Goal: Task Accomplishment & Management: Use online tool/utility

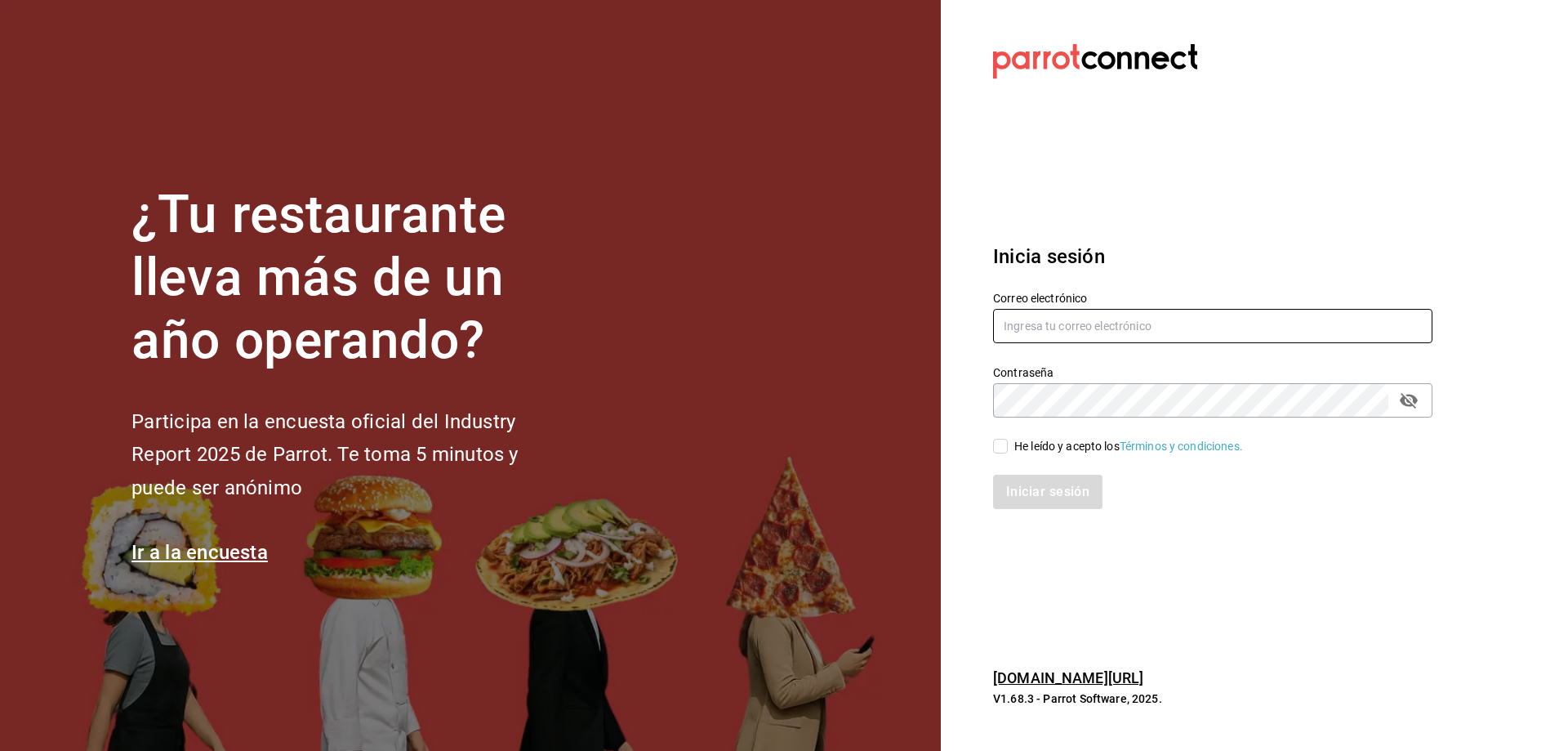
type input "[EMAIL_ADDRESS][DOMAIN_NAME]"
click at [1001, 449] on input "He leído y acepto los Términos y condiciones." at bounding box center [1000, 445] width 14 height 14
checkbox input "true"
click at [1021, 490] on button "Iniciar sesión" at bounding box center [1048, 492] width 111 height 35
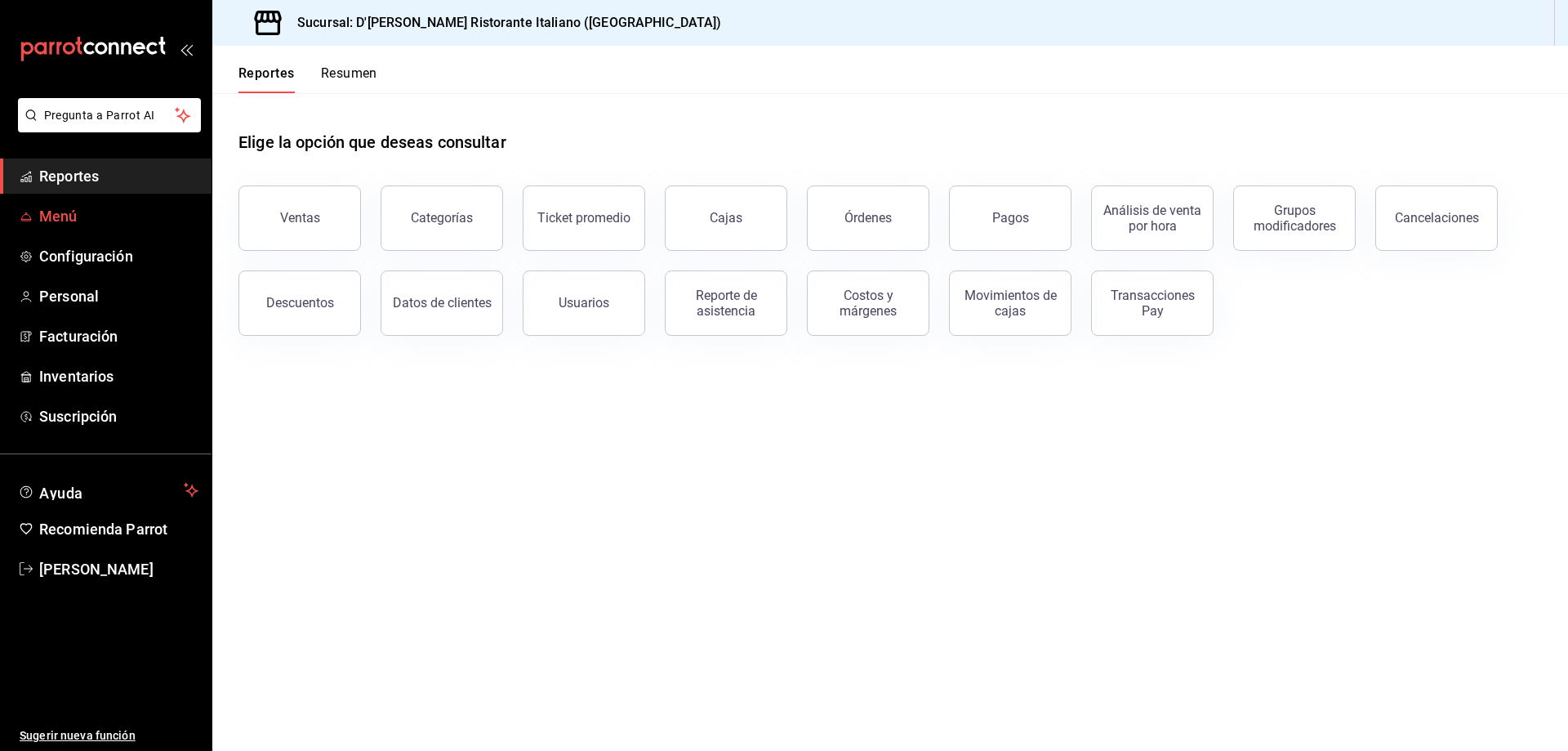
click at [71, 209] on span "Menú" at bounding box center [119, 215] width 159 height 22
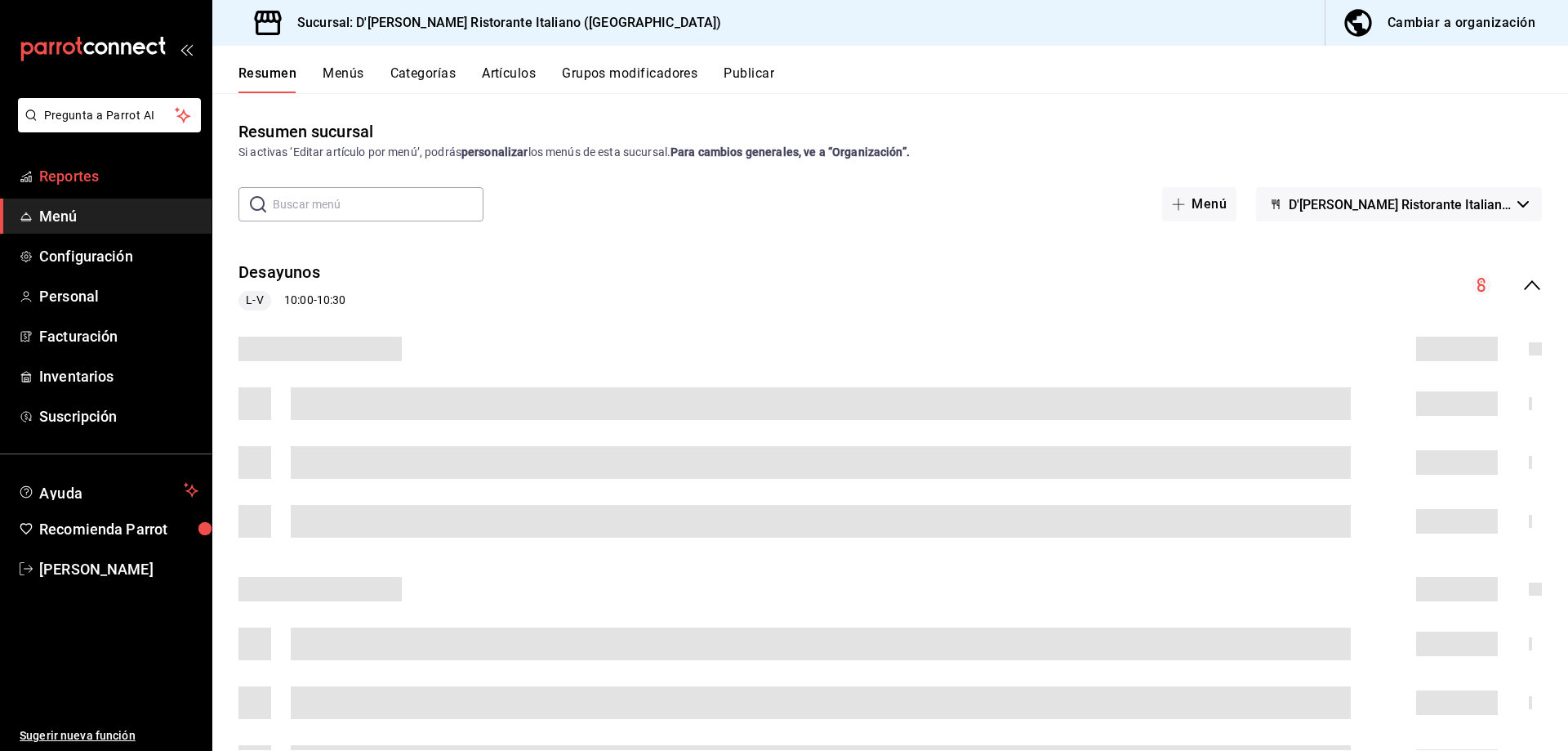
click at [57, 175] on span "Reportes" at bounding box center [119, 176] width 159 height 22
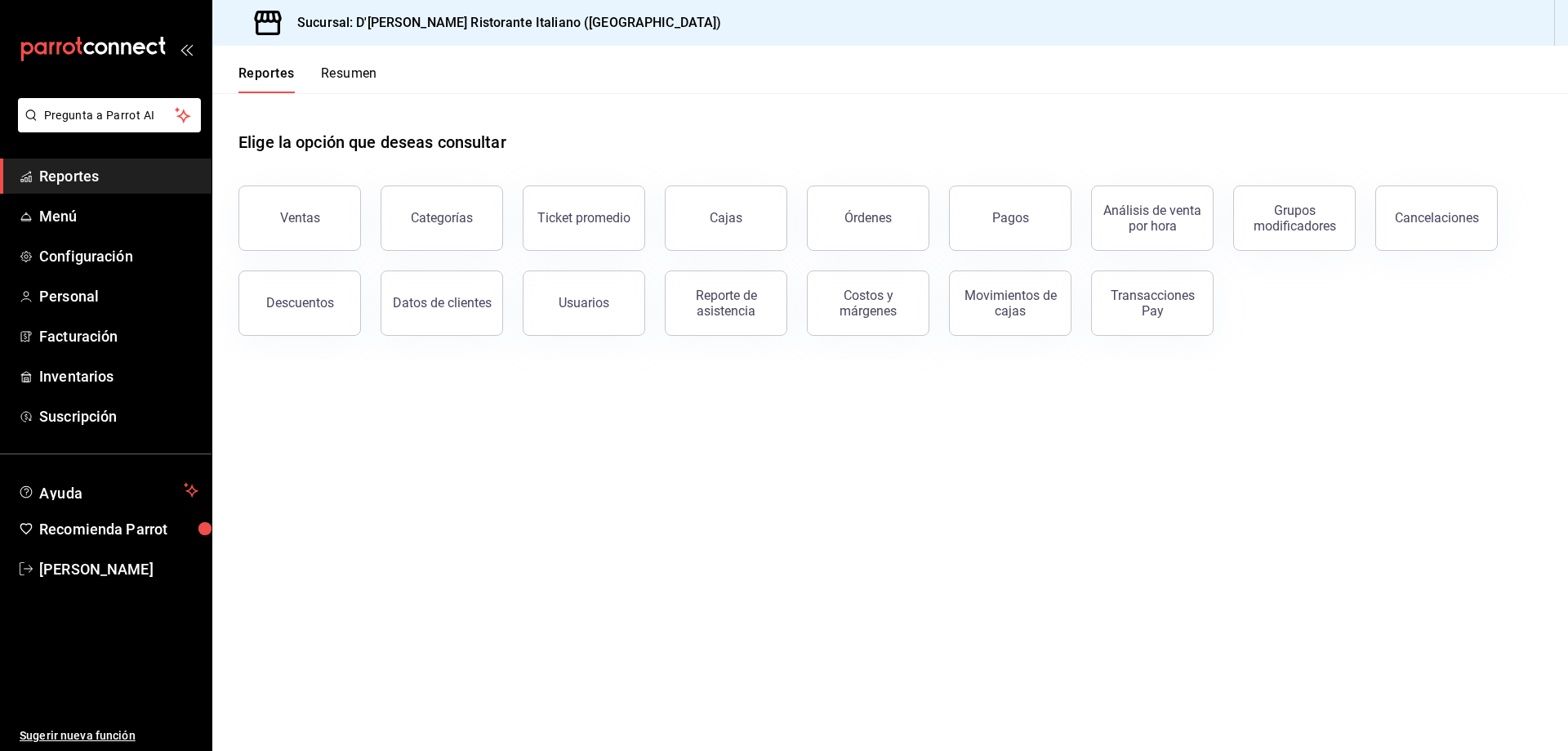
click at [342, 72] on button "Resumen" at bounding box center [349, 79] width 56 height 28
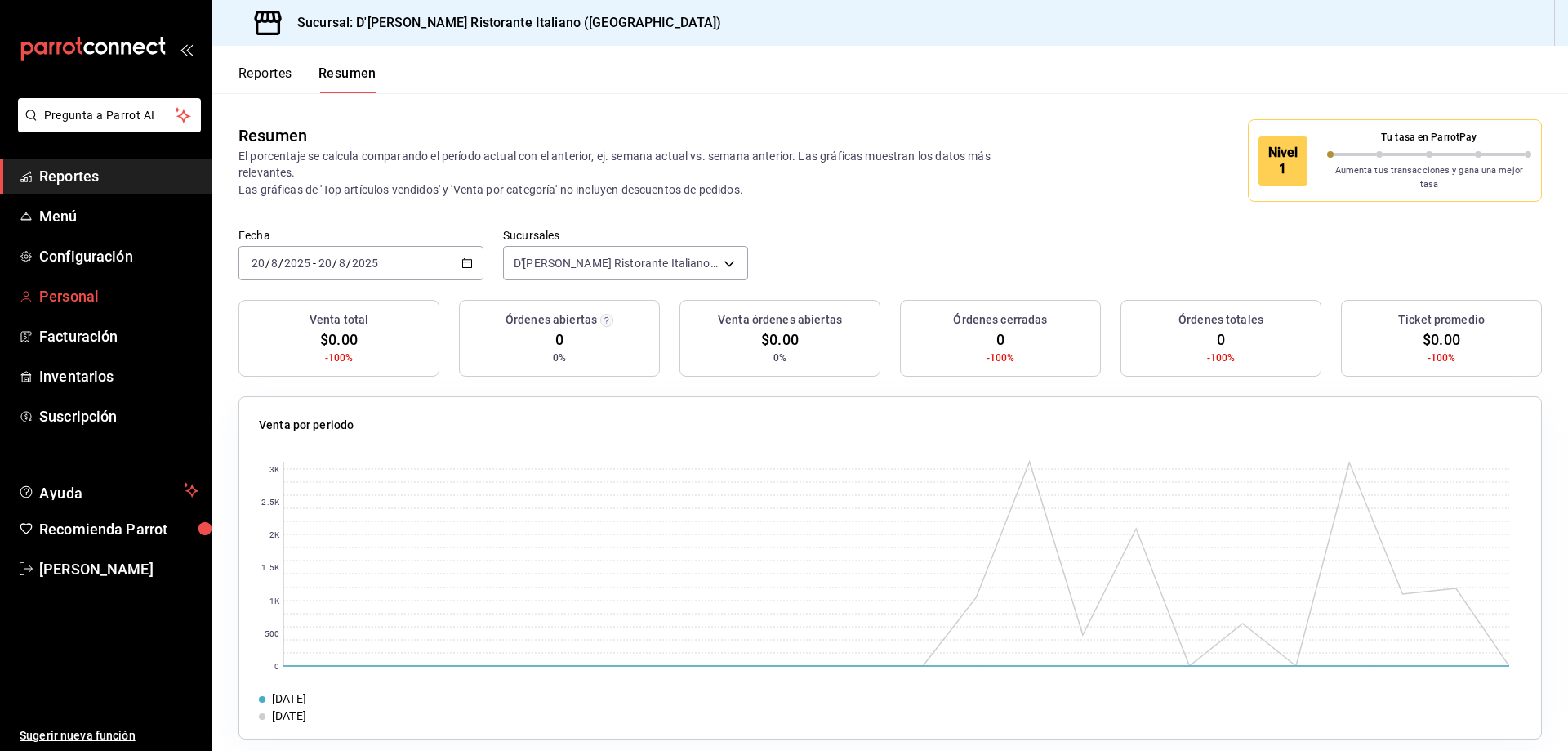
click at [77, 292] on span "Personal" at bounding box center [119, 295] width 159 height 22
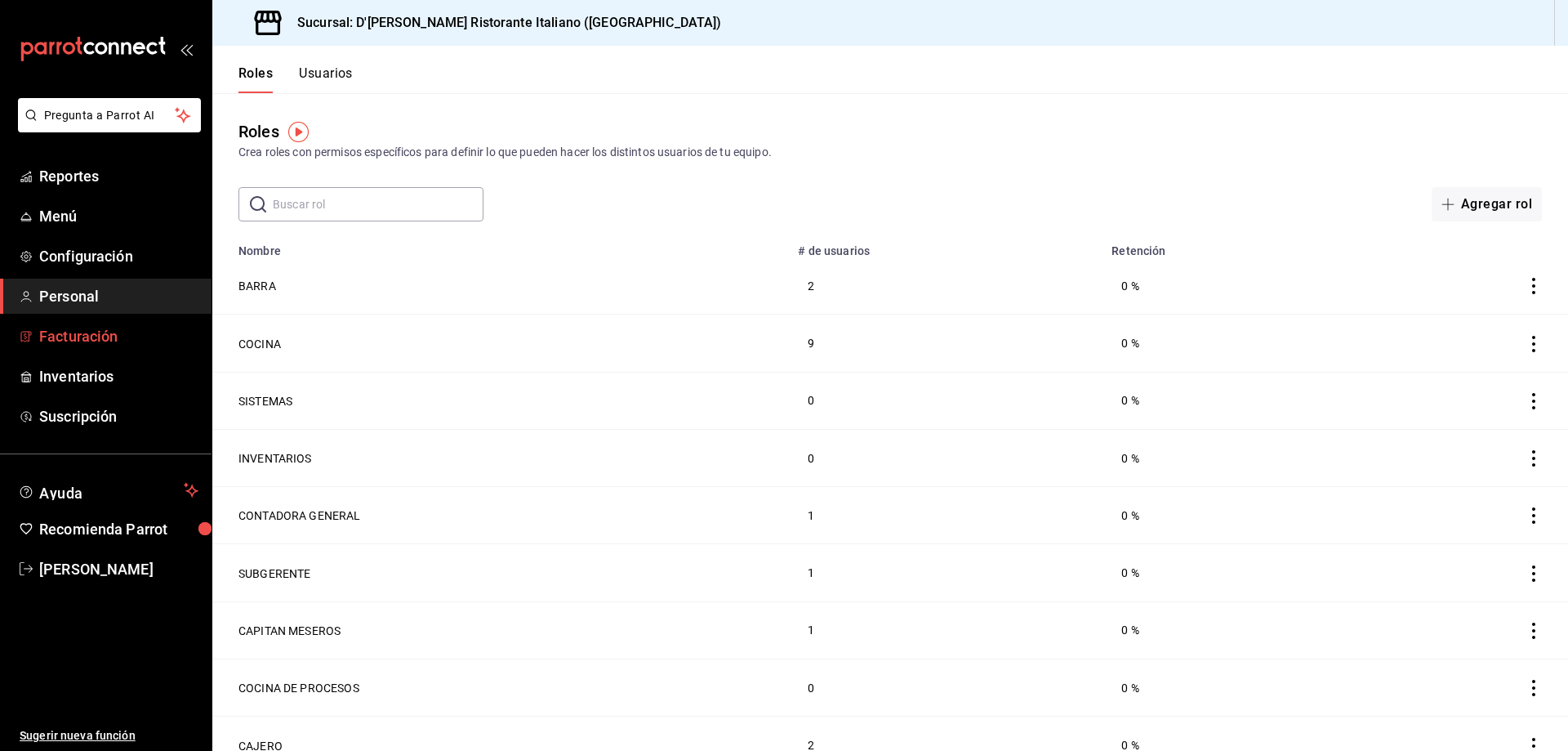
click at [78, 339] on span "Facturación" at bounding box center [119, 336] width 159 height 22
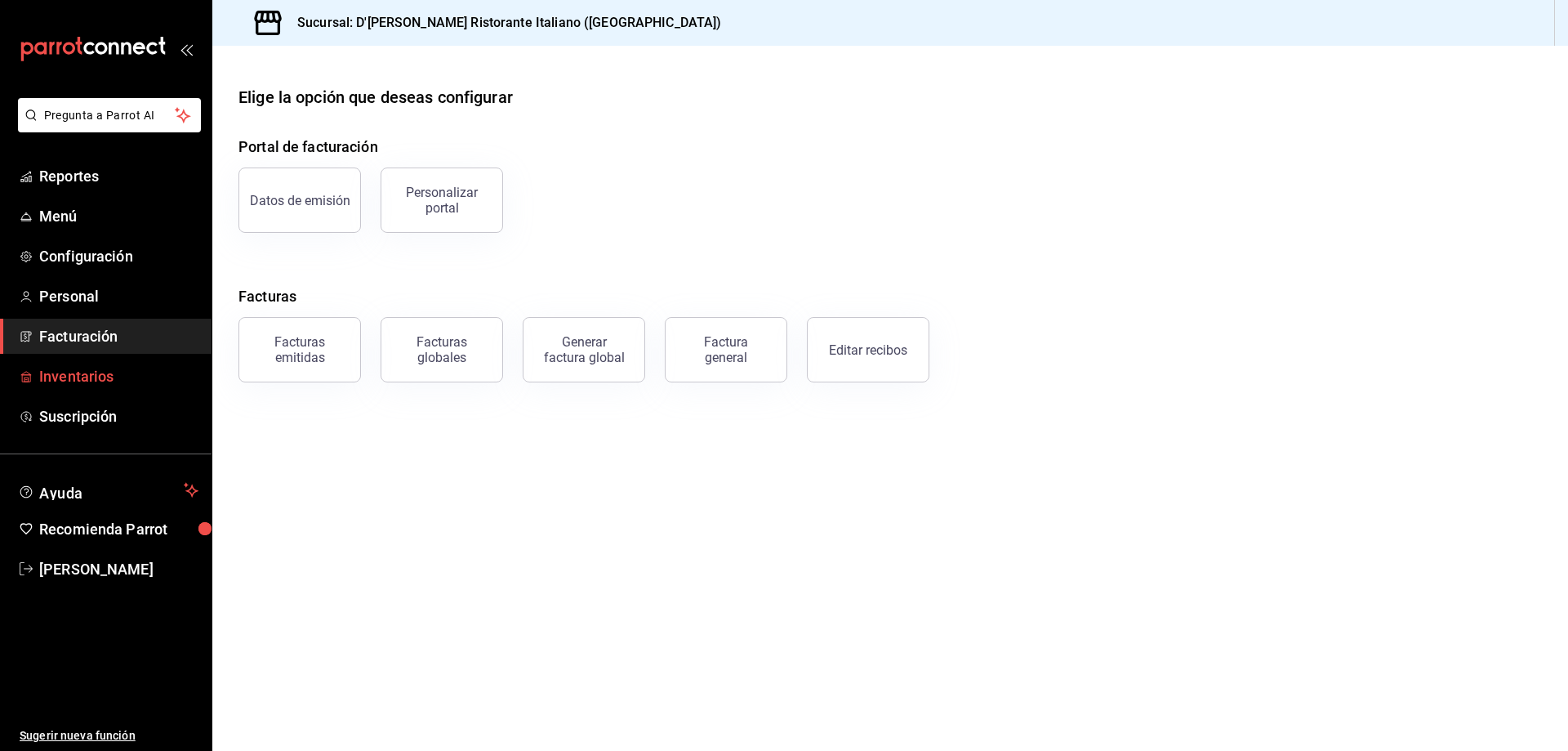
click at [77, 375] on span "Inventarios" at bounding box center [119, 376] width 159 height 22
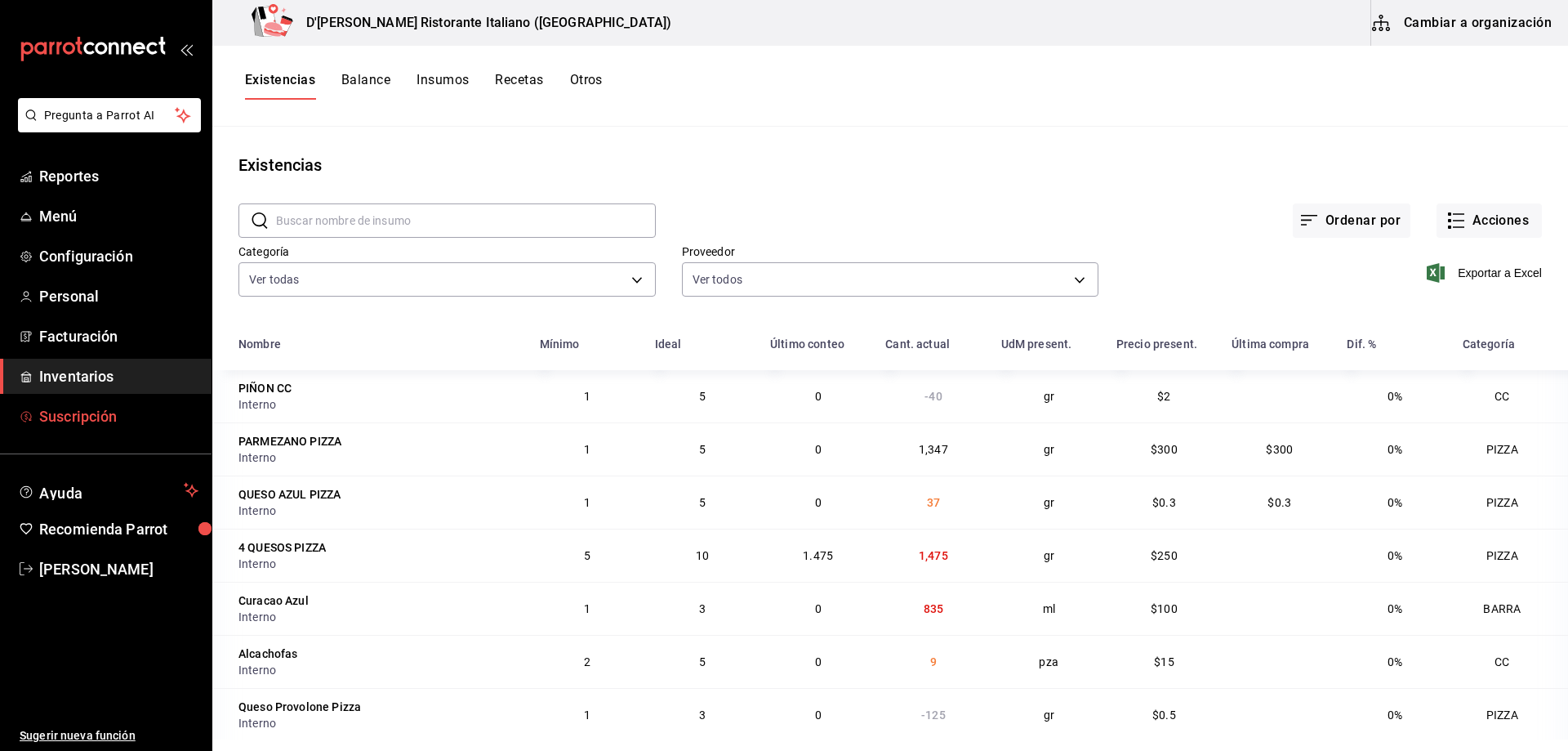
click at [76, 408] on span "Suscripción" at bounding box center [119, 416] width 159 height 22
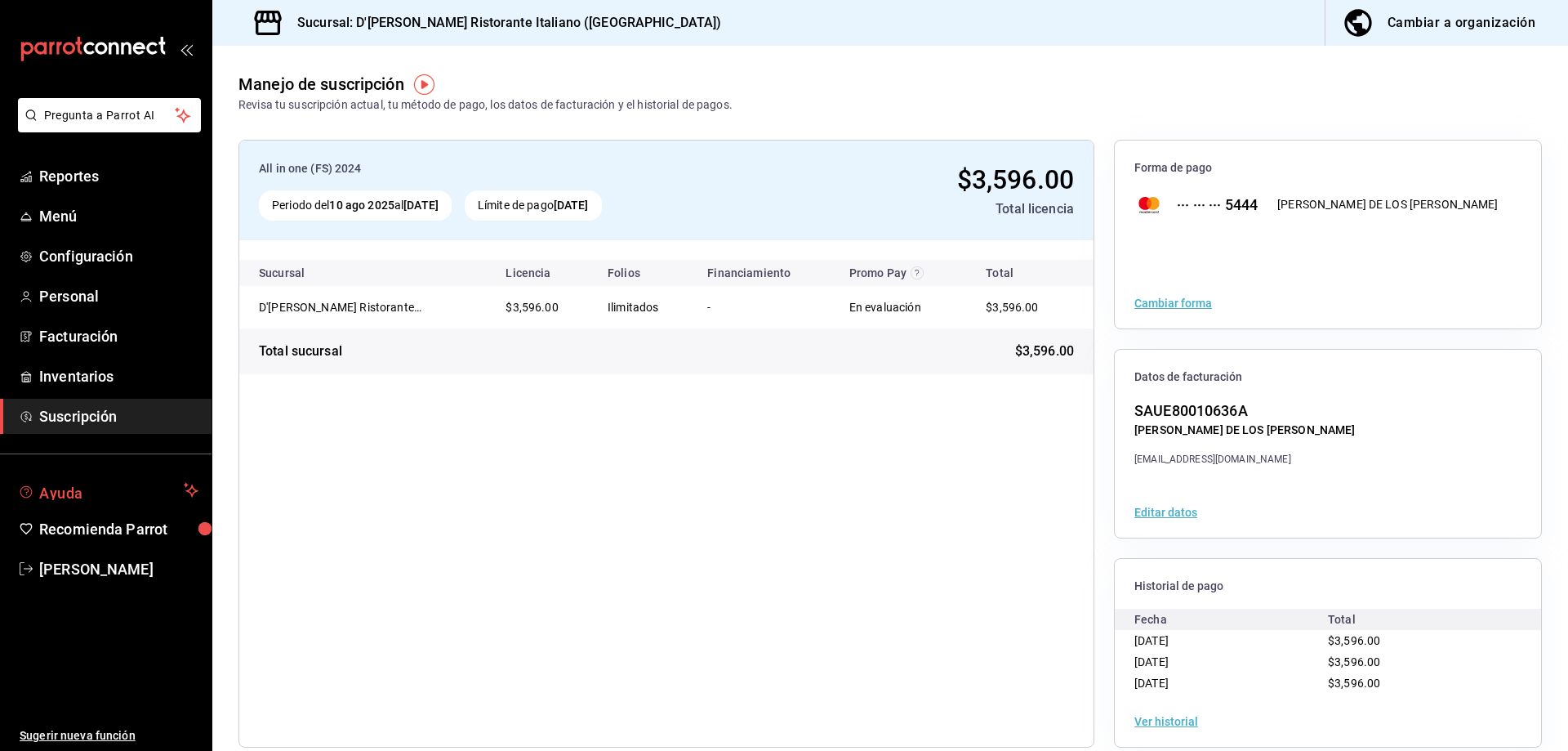
click at [78, 491] on span "Ayuda" at bounding box center [108, 490] width 138 height 19
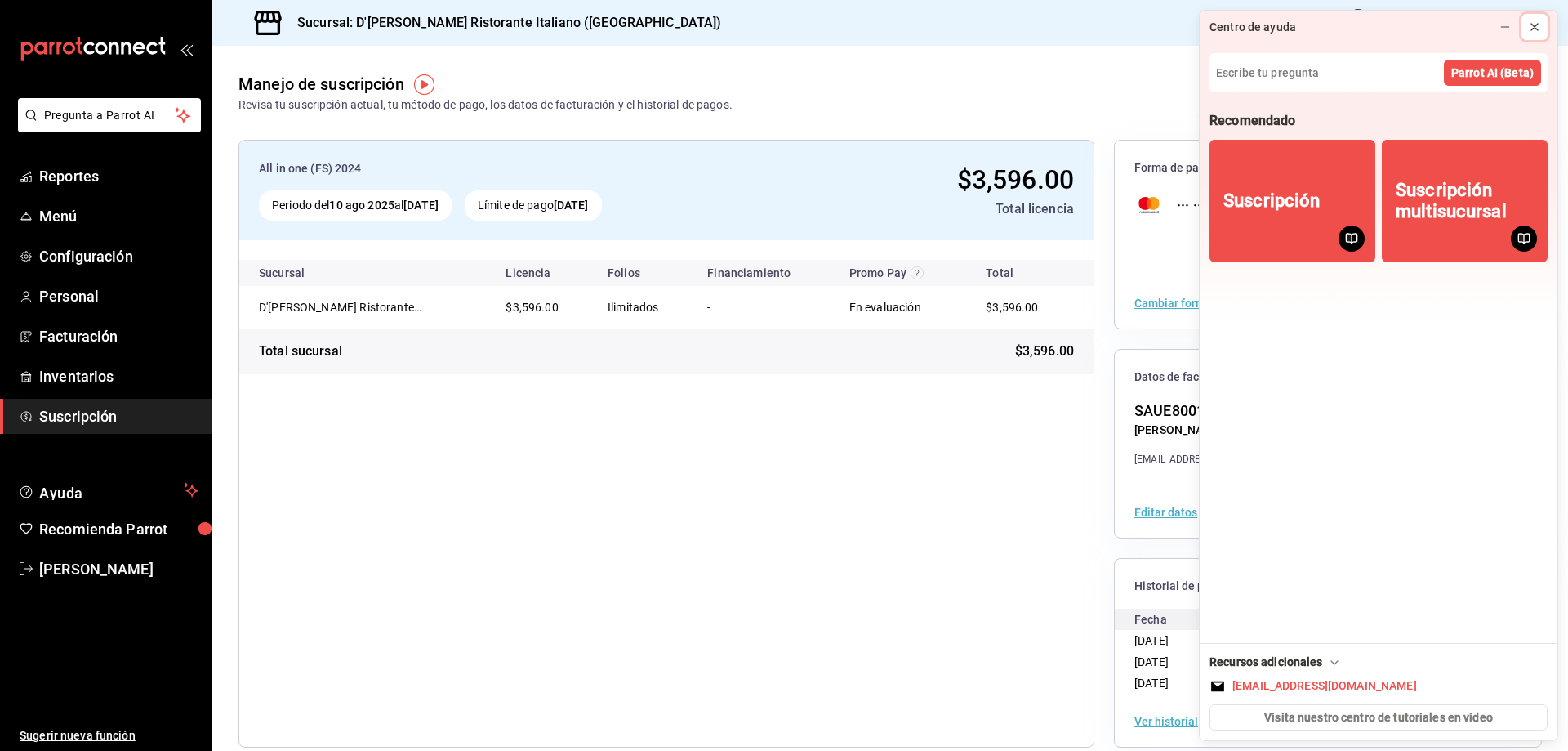
click at [1530, 21] on icon at bounding box center [1534, 27] width 14 height 14
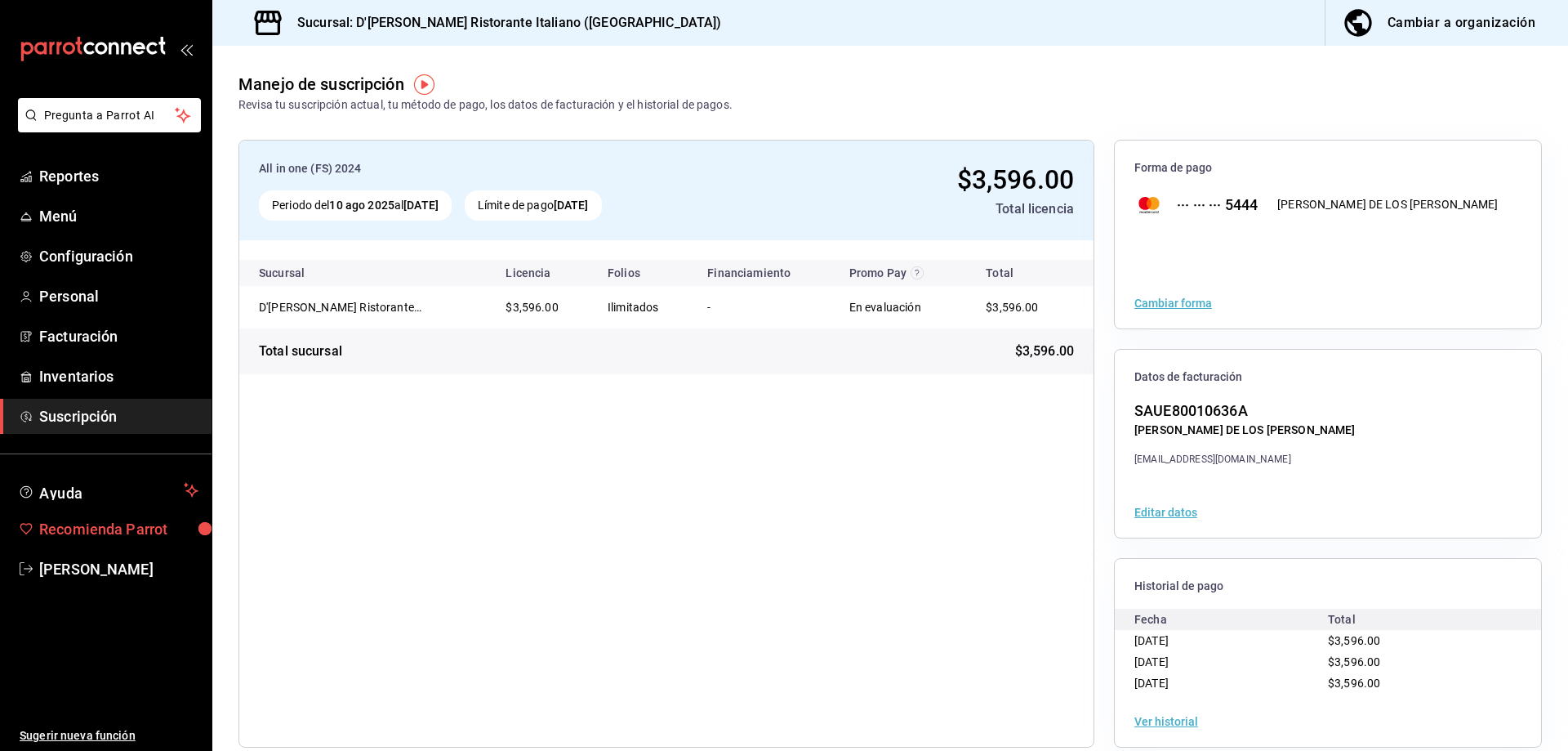
click at [130, 526] on span "Recomienda Parrot" at bounding box center [119, 528] width 159 height 22
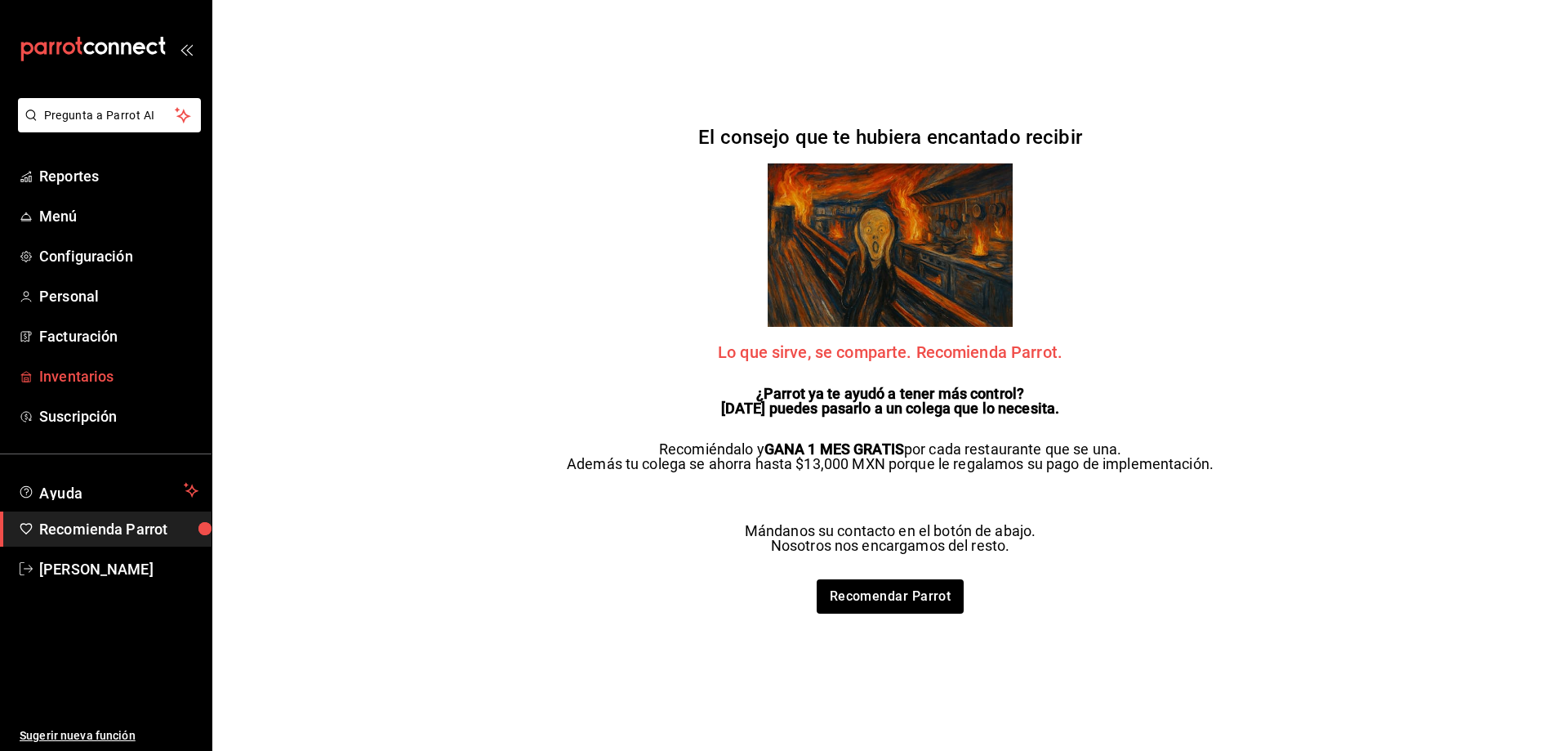
click at [67, 372] on span "Inventarios" at bounding box center [119, 376] width 159 height 22
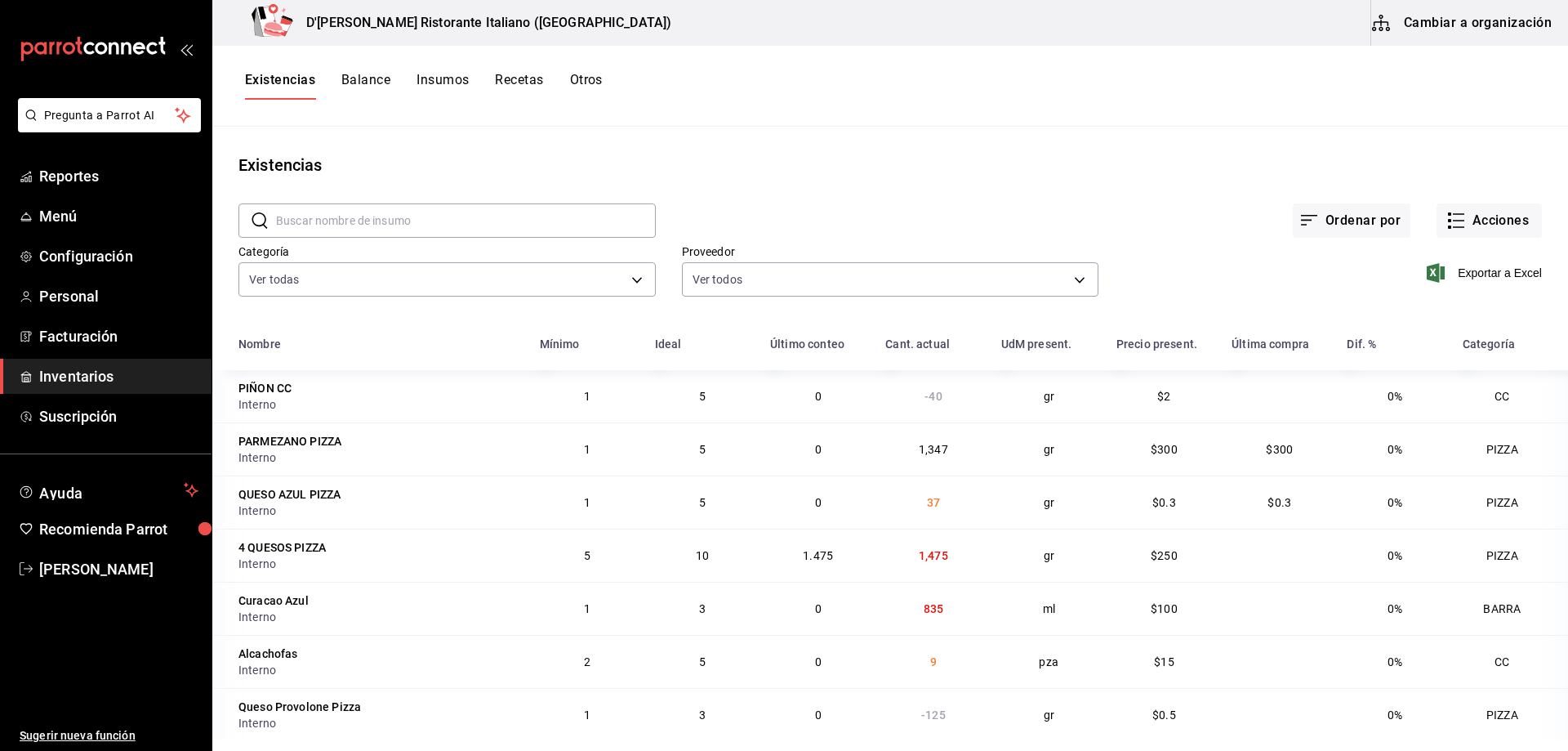
click at [1426, 20] on button "Cambiar a organización" at bounding box center [1463, 22] width 183 height 45
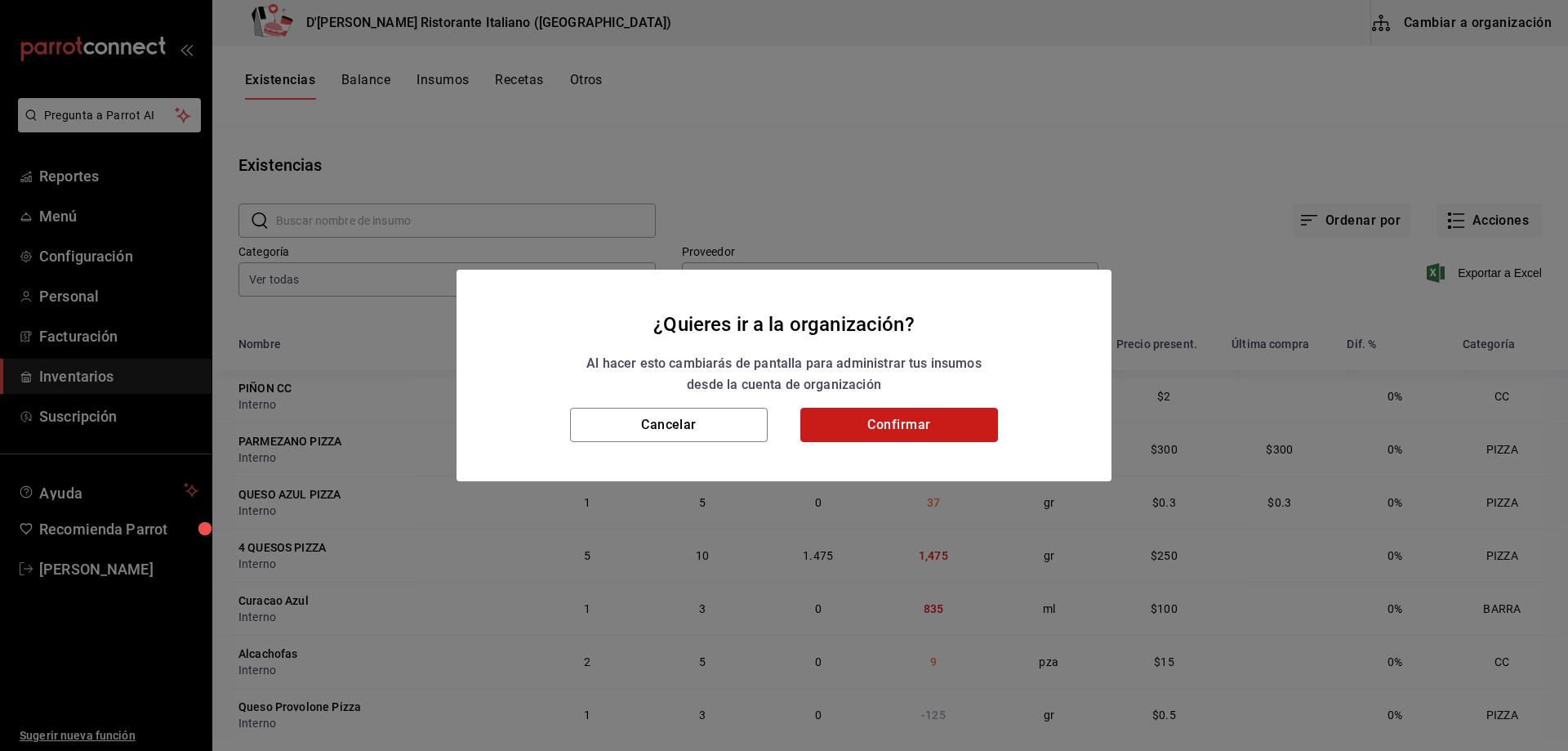
click at [936, 423] on button "Confirmar" at bounding box center [898, 425] width 198 height 35
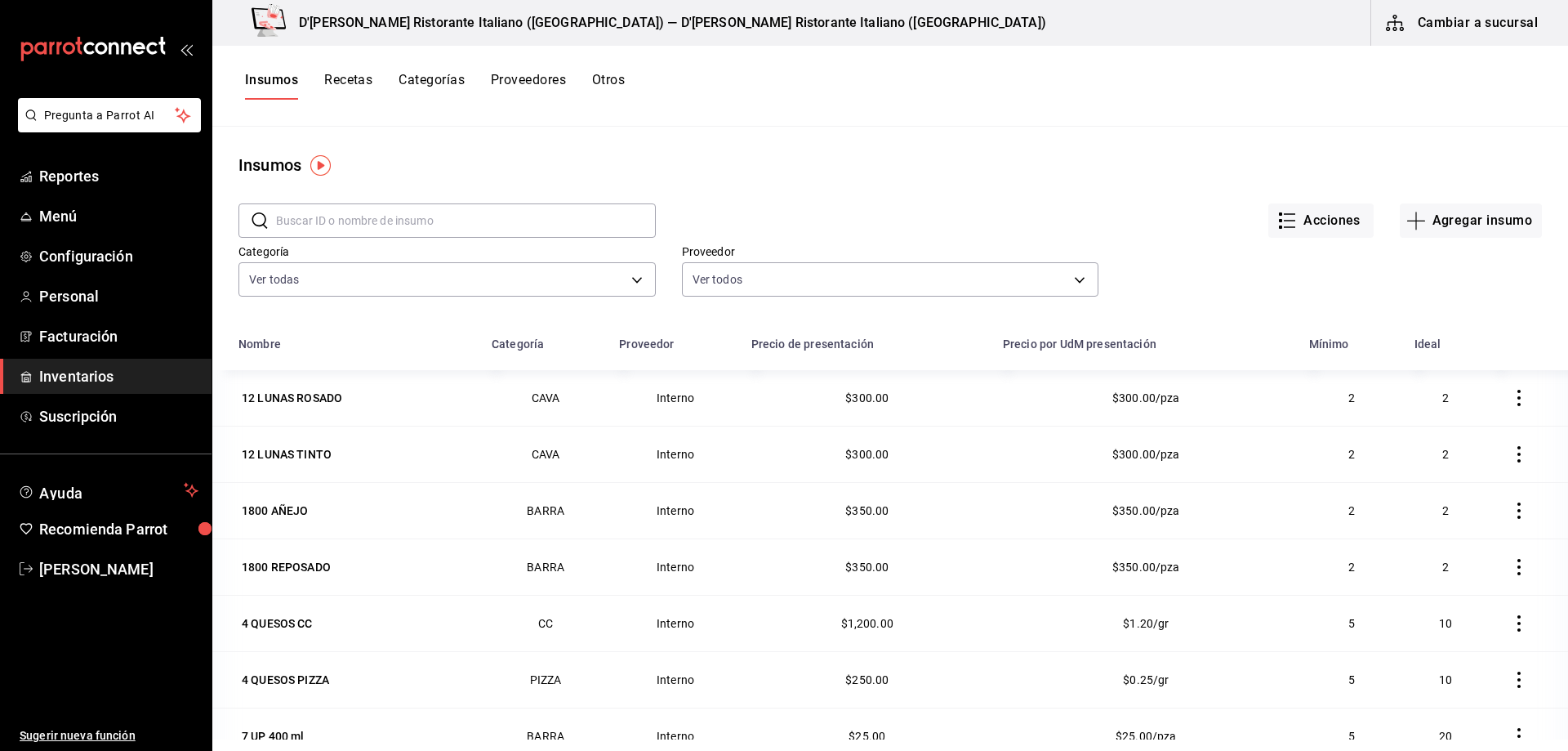
click at [183, 42] on icon "open_drawer_menu" at bounding box center [186, 49] width 14 height 14
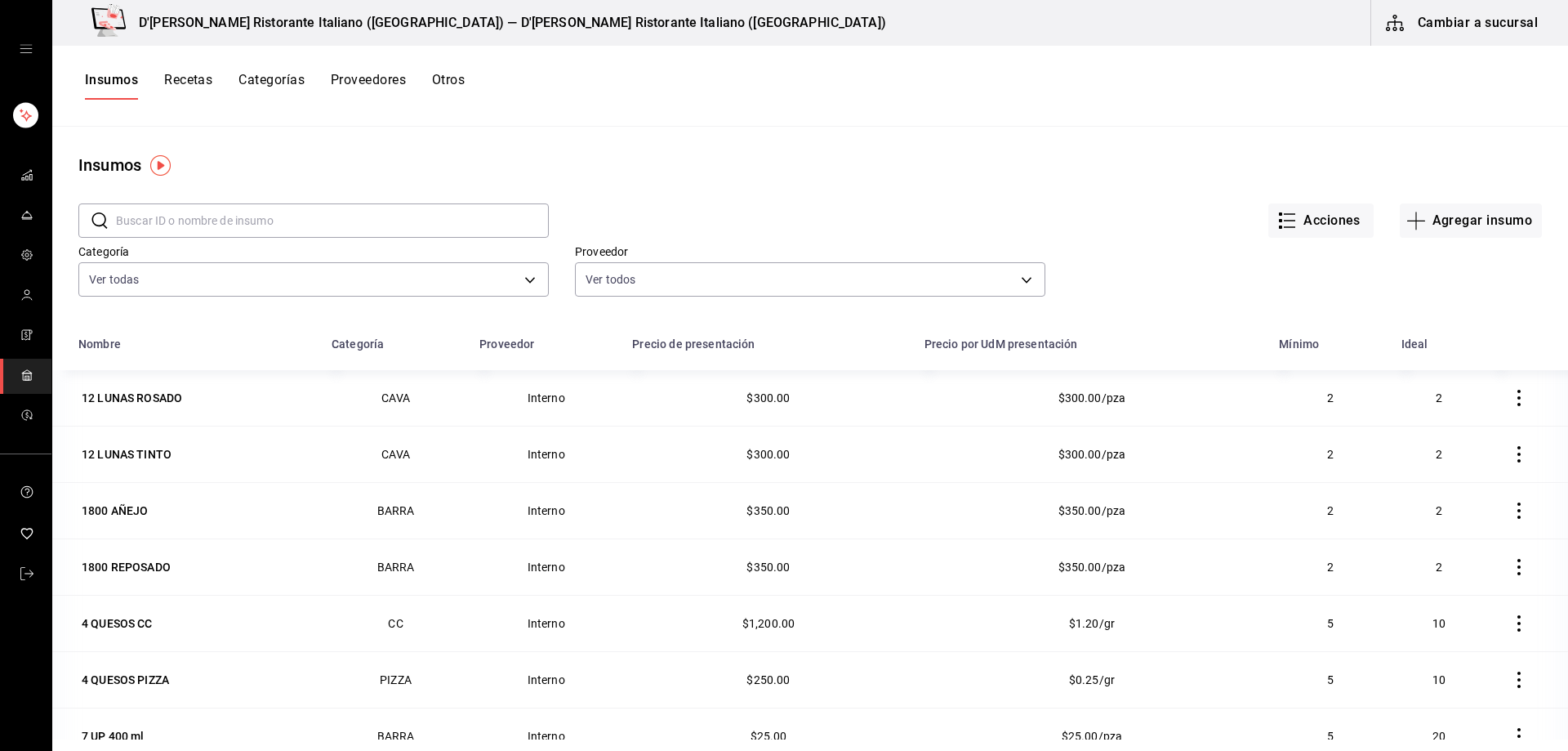
click at [29, 47] on icon "open drawer" at bounding box center [26, 49] width 14 height 14
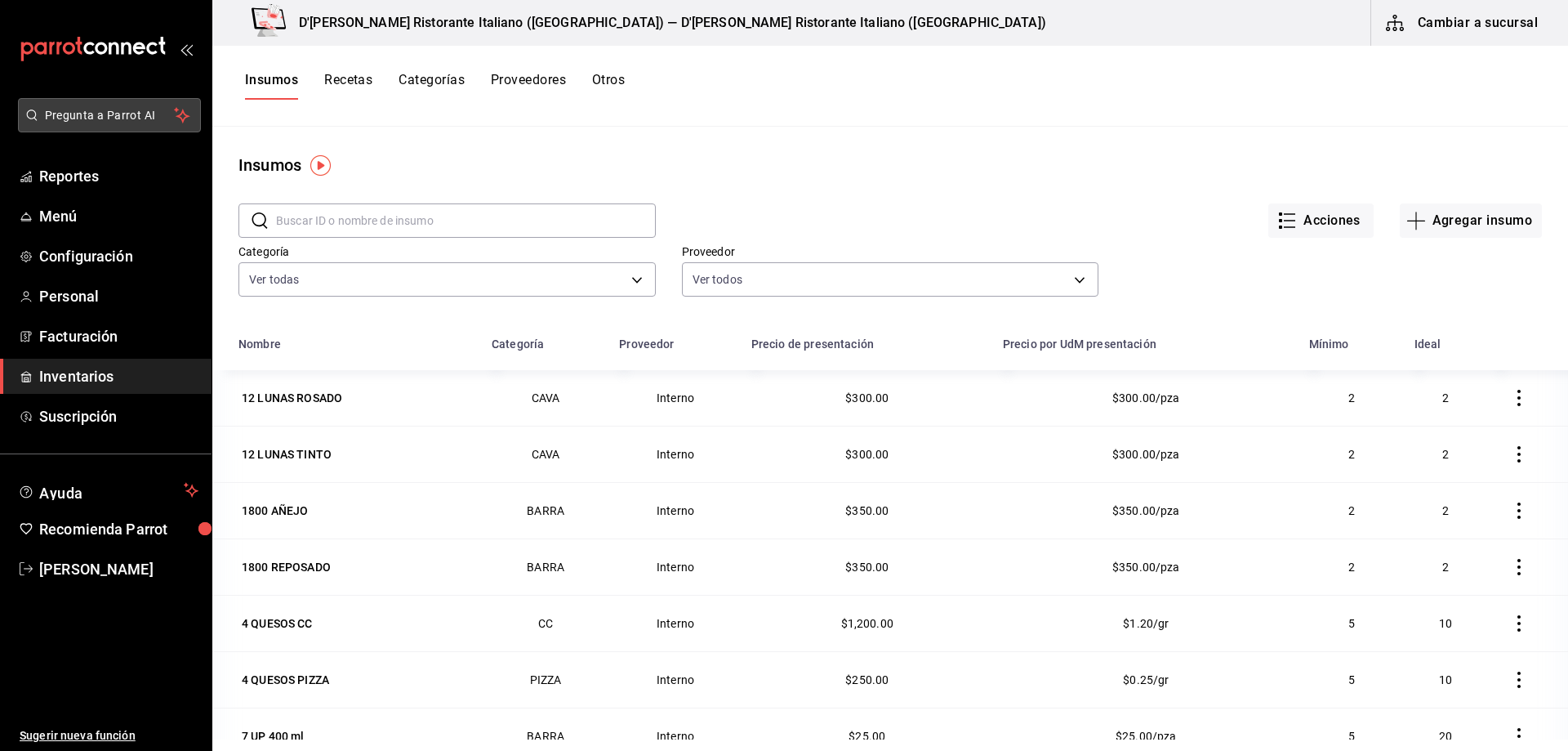
click at [90, 114] on span "Pregunta a Parrot AI" at bounding box center [110, 116] width 130 height 17
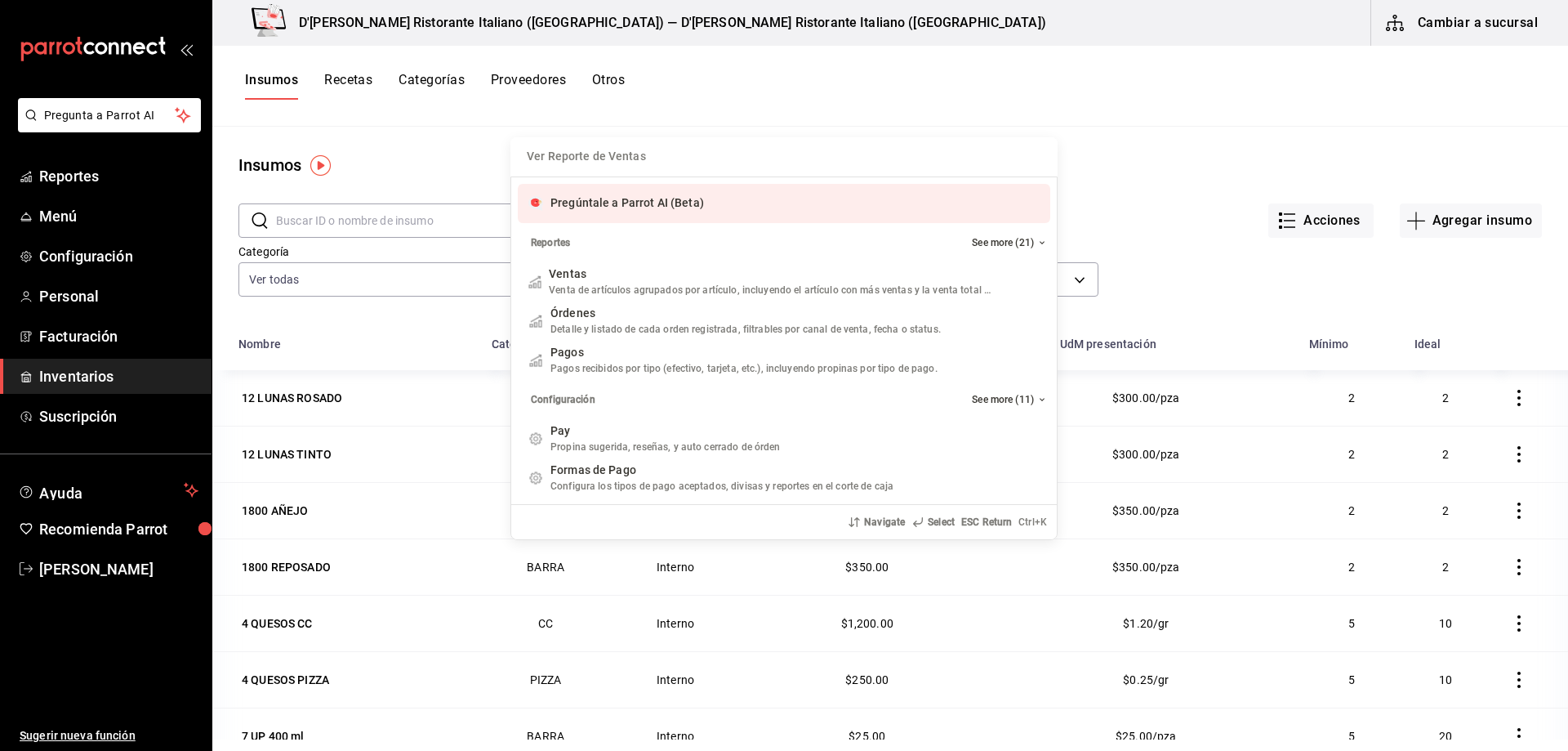
click at [657, 204] on span "Pregúntale a Parrot AI (Beta)" at bounding box center [626, 203] width 153 height 14
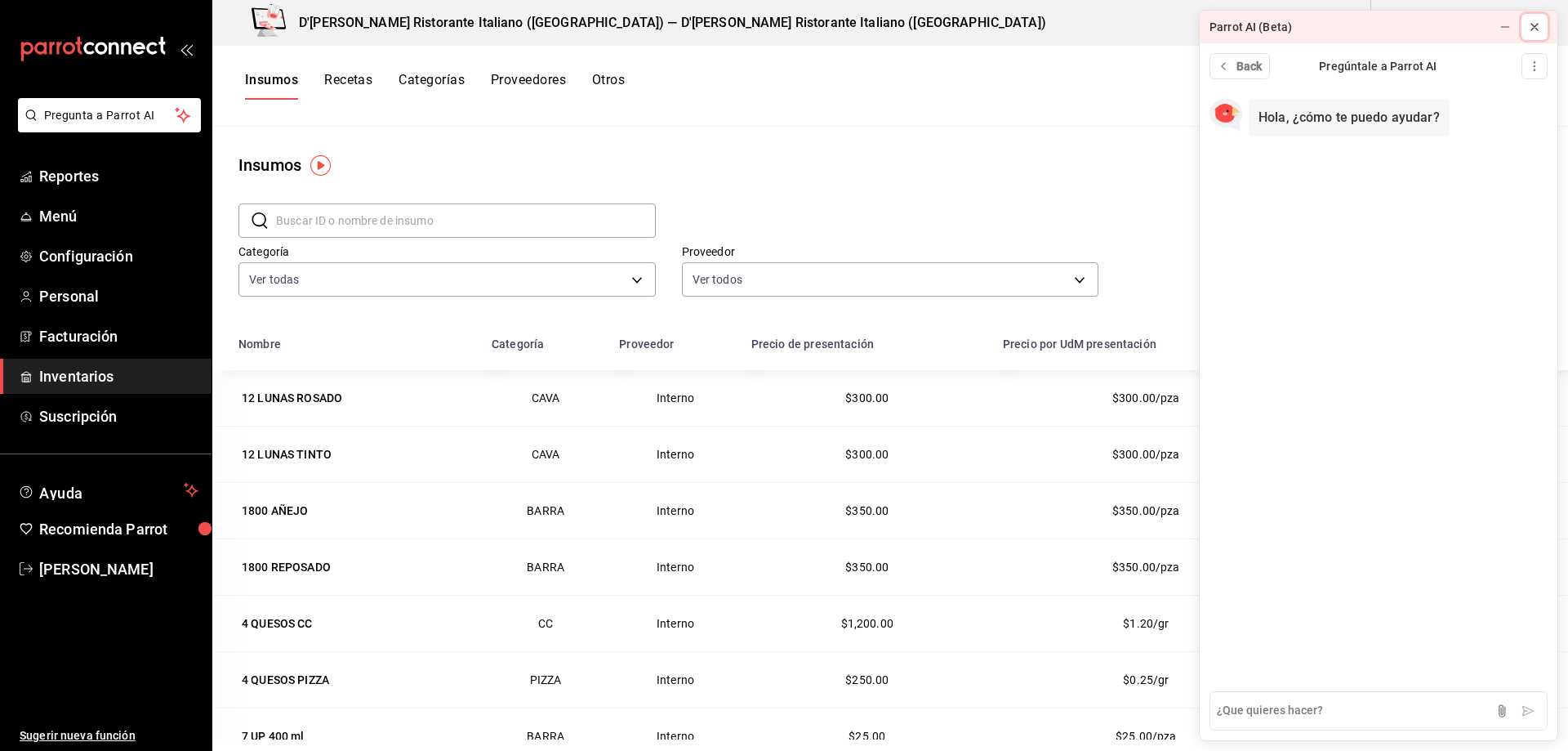
click at [1536, 29] on icon at bounding box center [1533, 27] width 7 height 7
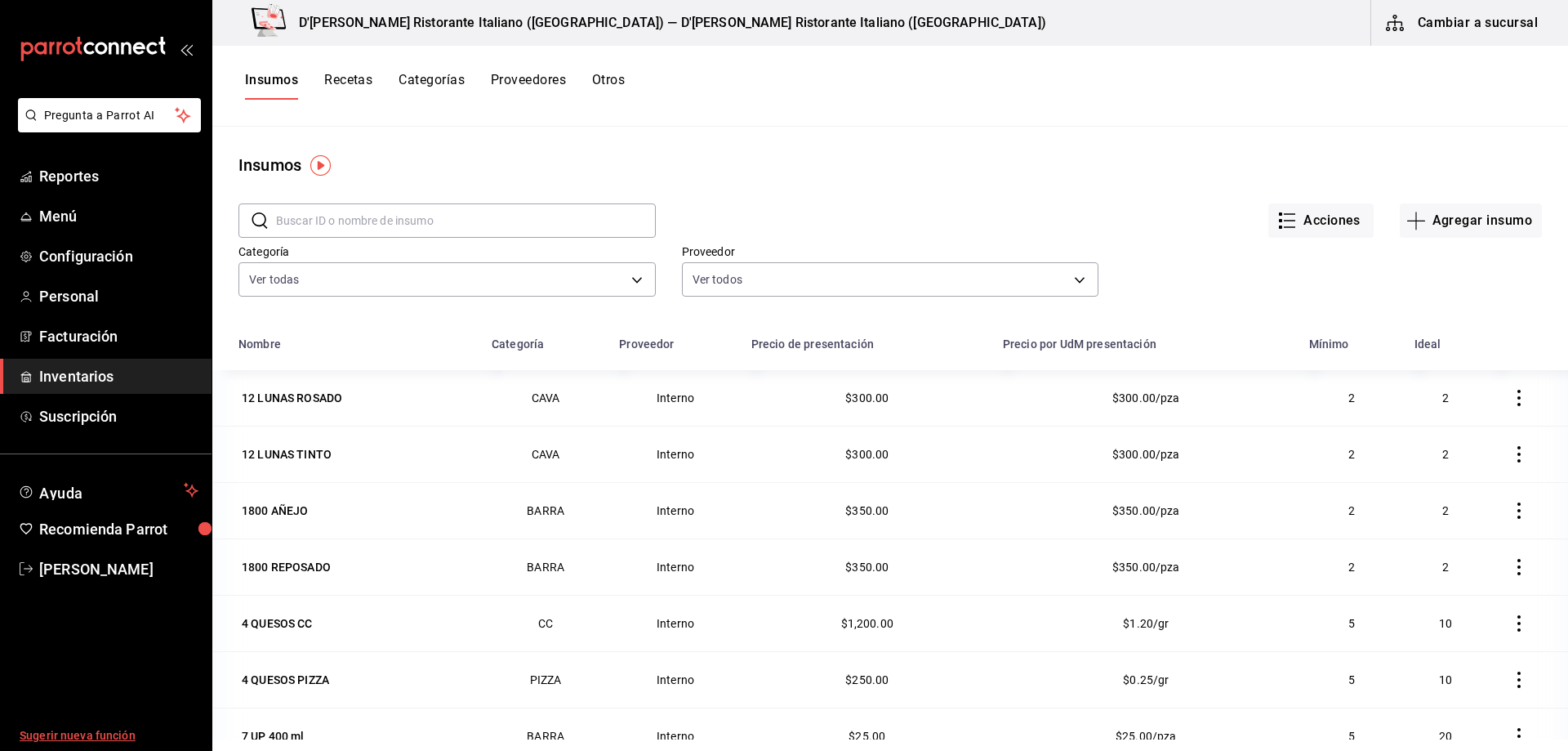
click at [82, 734] on span "Sugerir nueva función" at bounding box center [108, 736] width 179 height 17
click at [94, 182] on span "Reportes" at bounding box center [119, 176] width 159 height 22
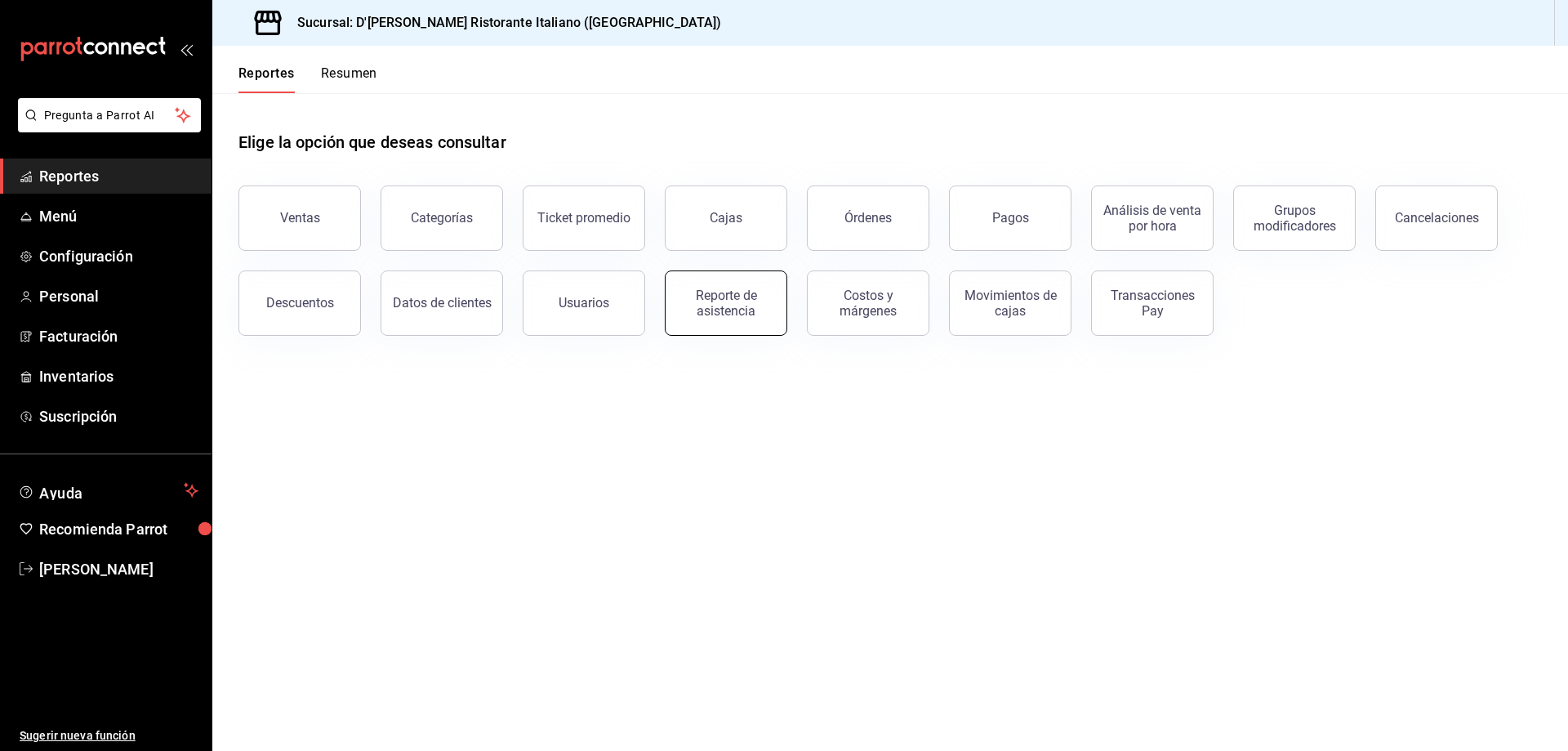
click at [728, 313] on div "Reporte de asistencia" at bounding box center [726, 303] width 101 height 31
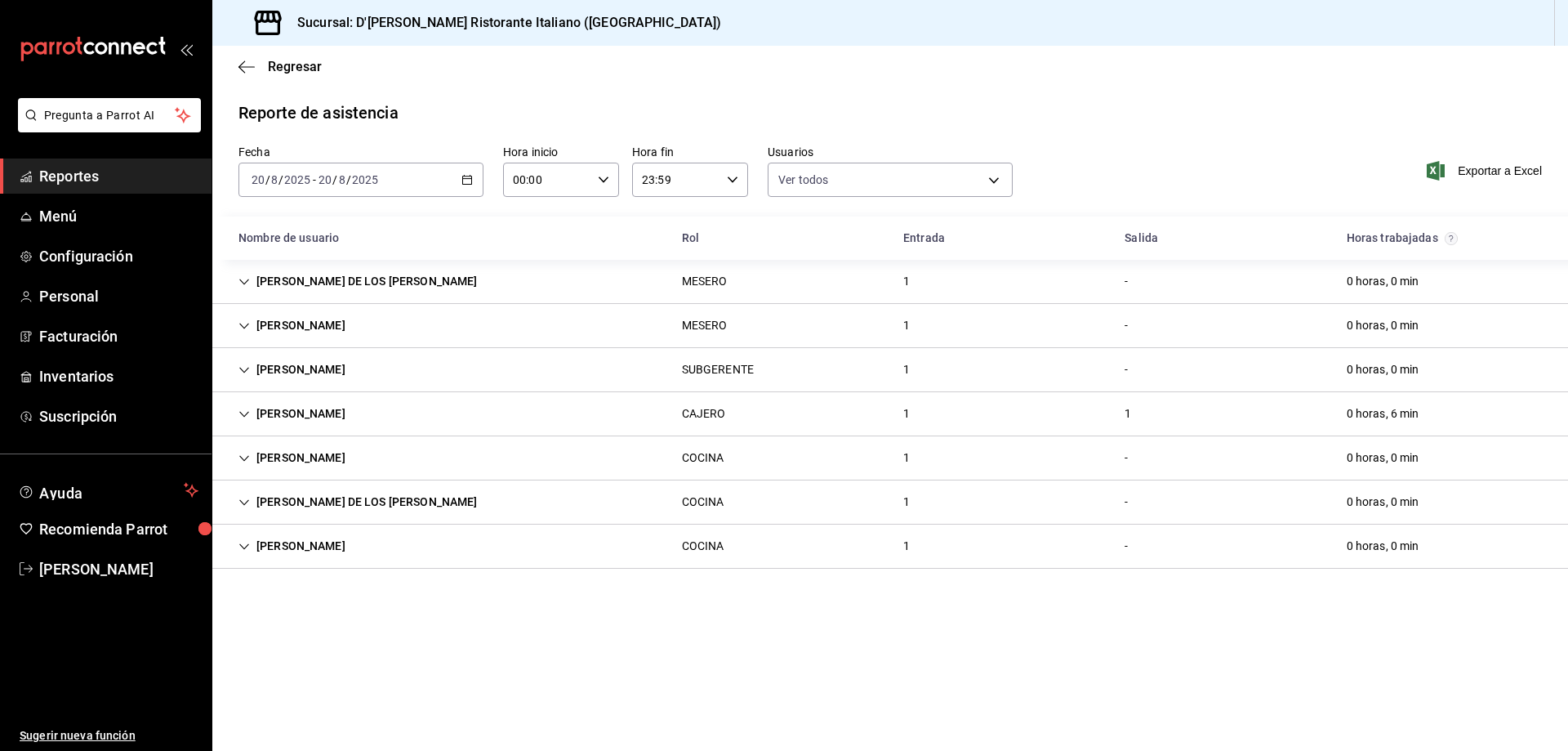
click at [246, 411] on icon "Cell" at bounding box center [244, 414] width 12 height 12
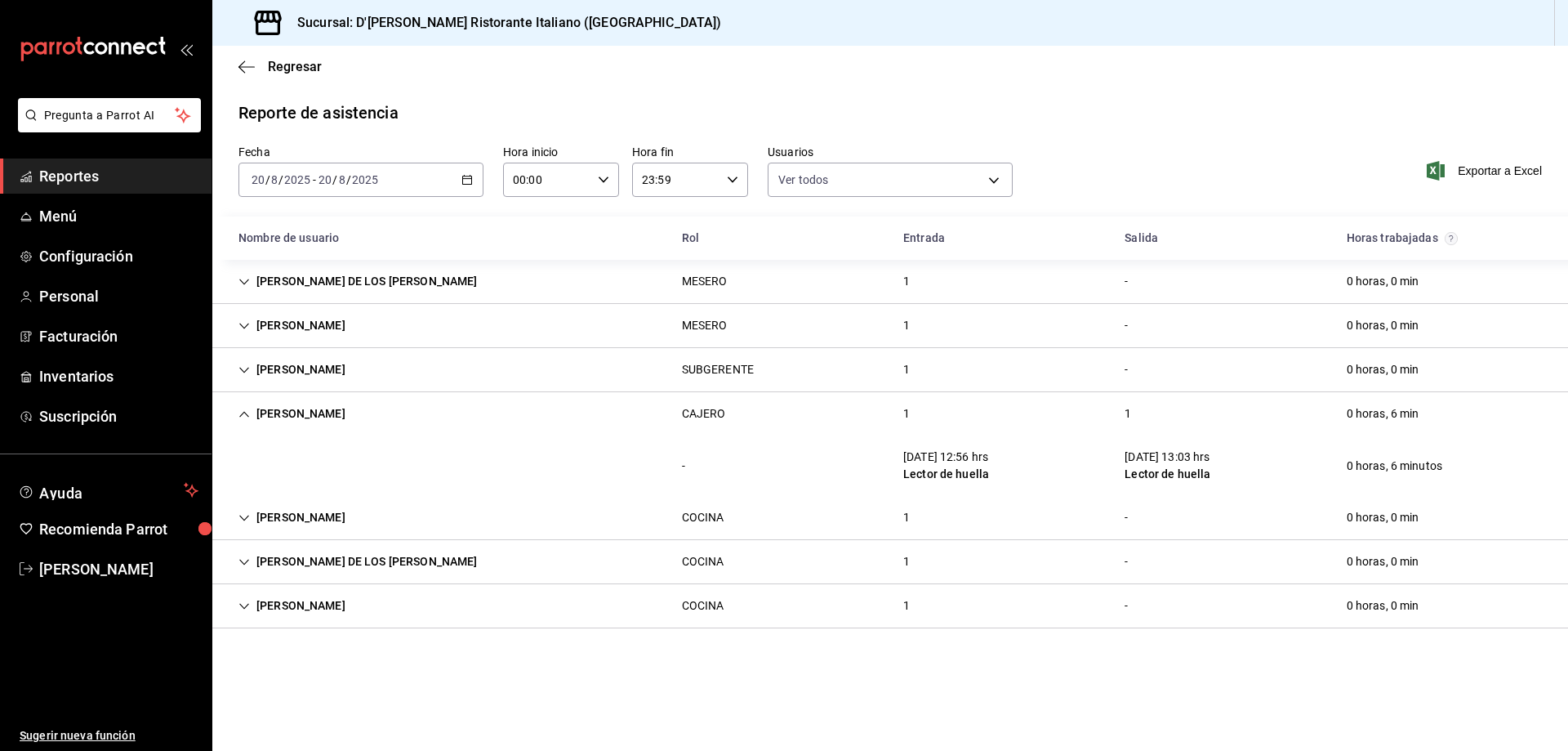
click at [246, 408] on icon "Cell" at bounding box center [244, 414] width 12 height 12
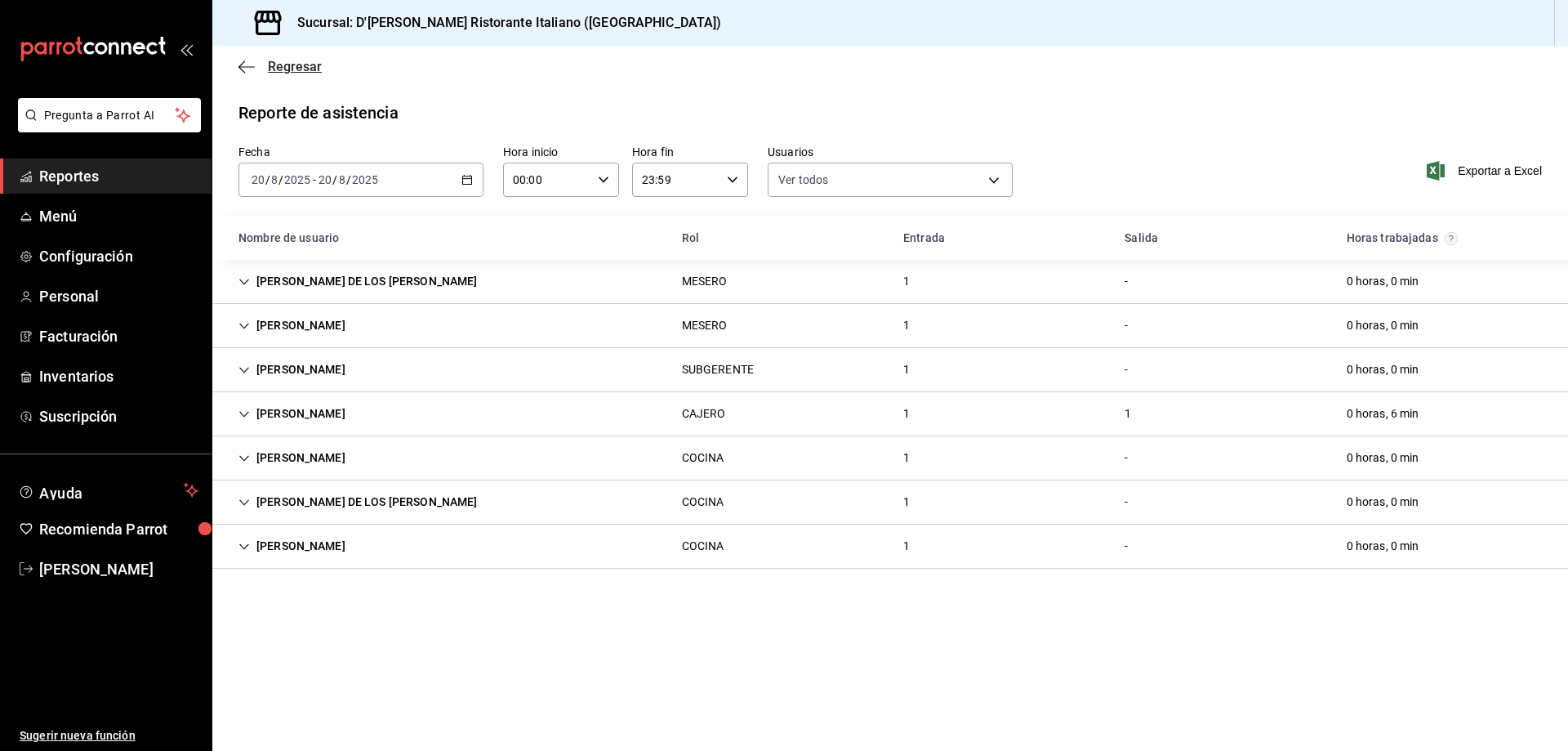
click at [280, 67] on span "Regresar" at bounding box center [295, 67] width 54 height 15
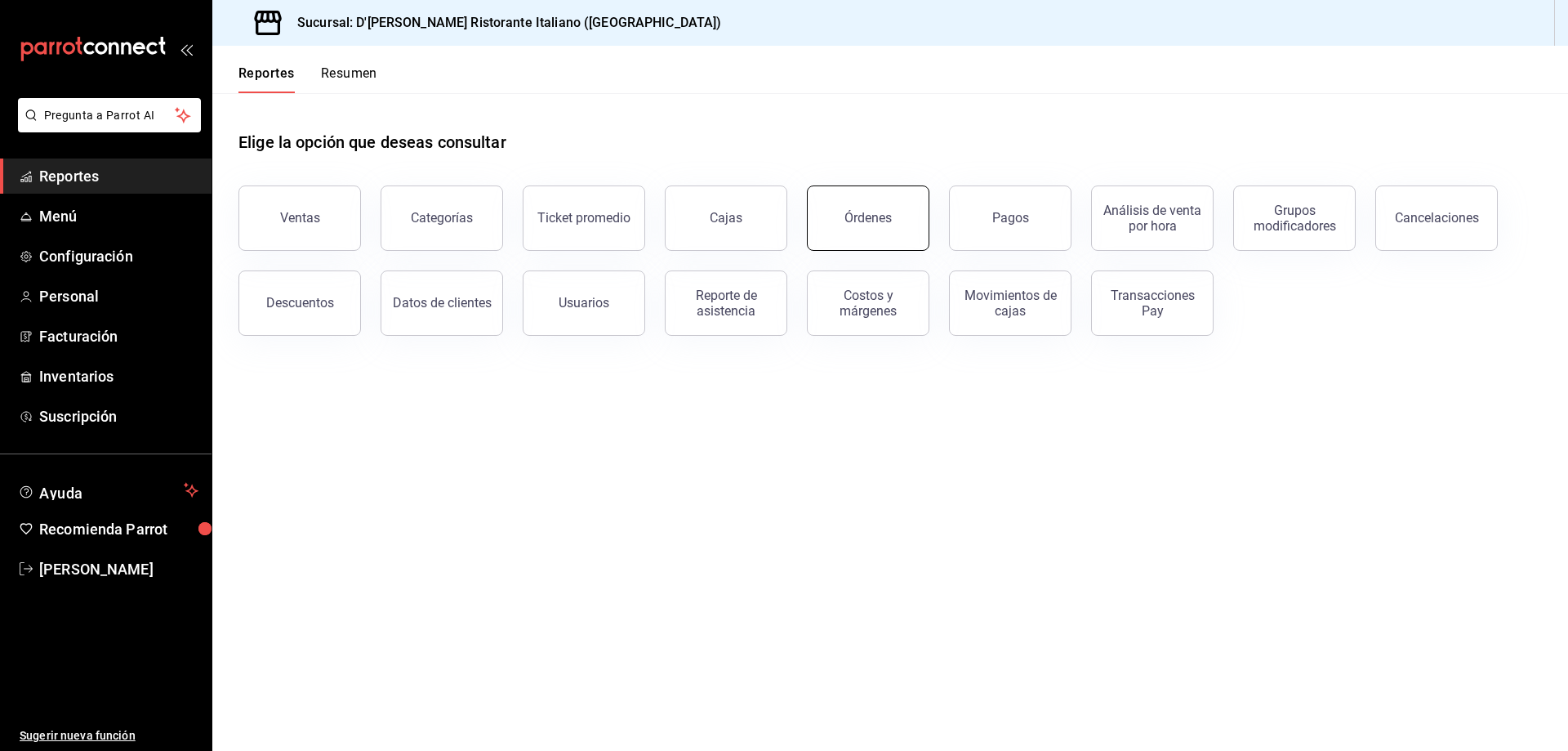
click at [883, 205] on button "Órdenes" at bounding box center [867, 218] width 123 height 66
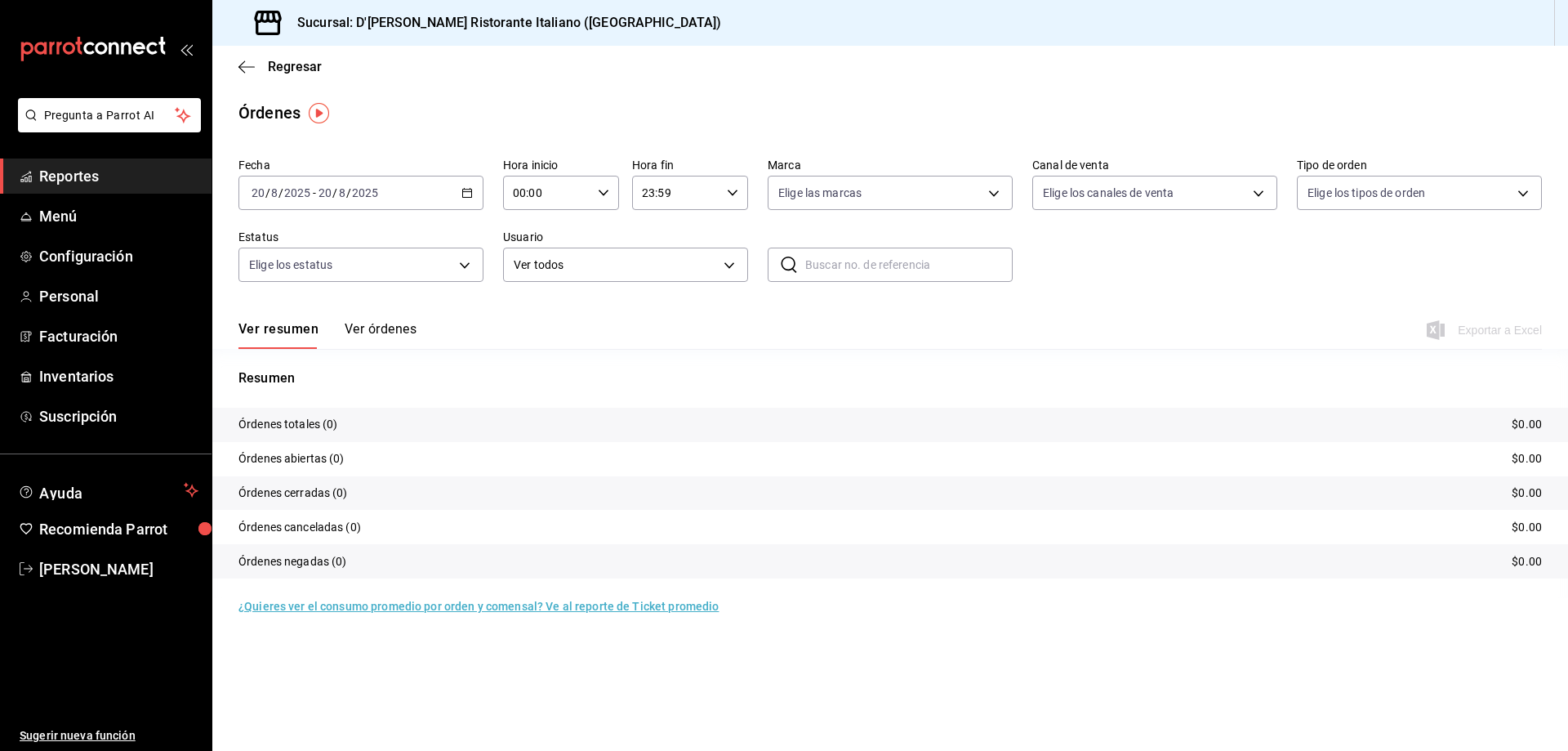
click at [385, 326] on button "Ver órdenes" at bounding box center [380, 335] width 71 height 28
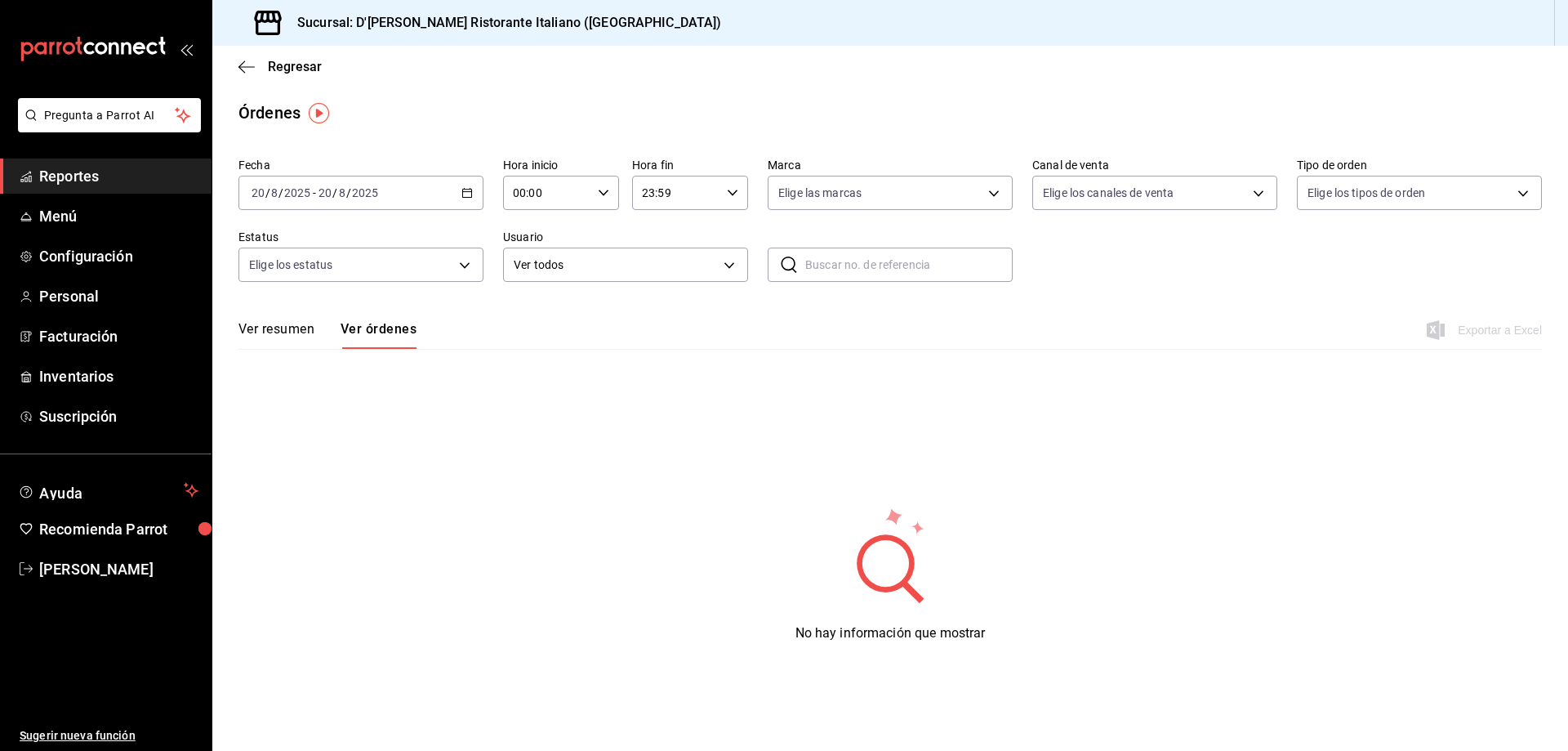
click at [274, 325] on button "Ver resumen" at bounding box center [276, 335] width 76 height 28
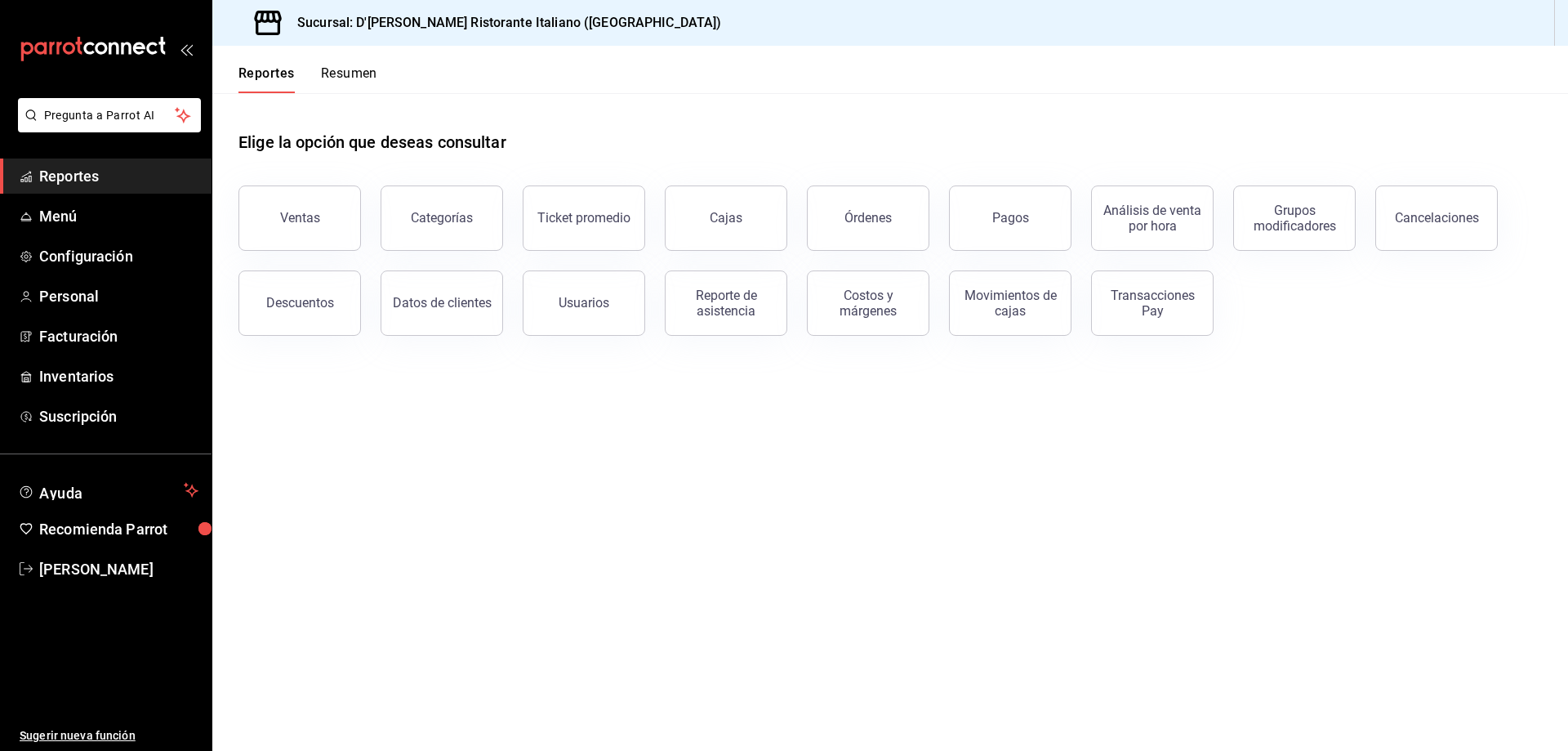
click at [343, 71] on button "Resumen" at bounding box center [349, 79] width 56 height 28
click at [60, 218] on span "Menú" at bounding box center [119, 215] width 159 height 22
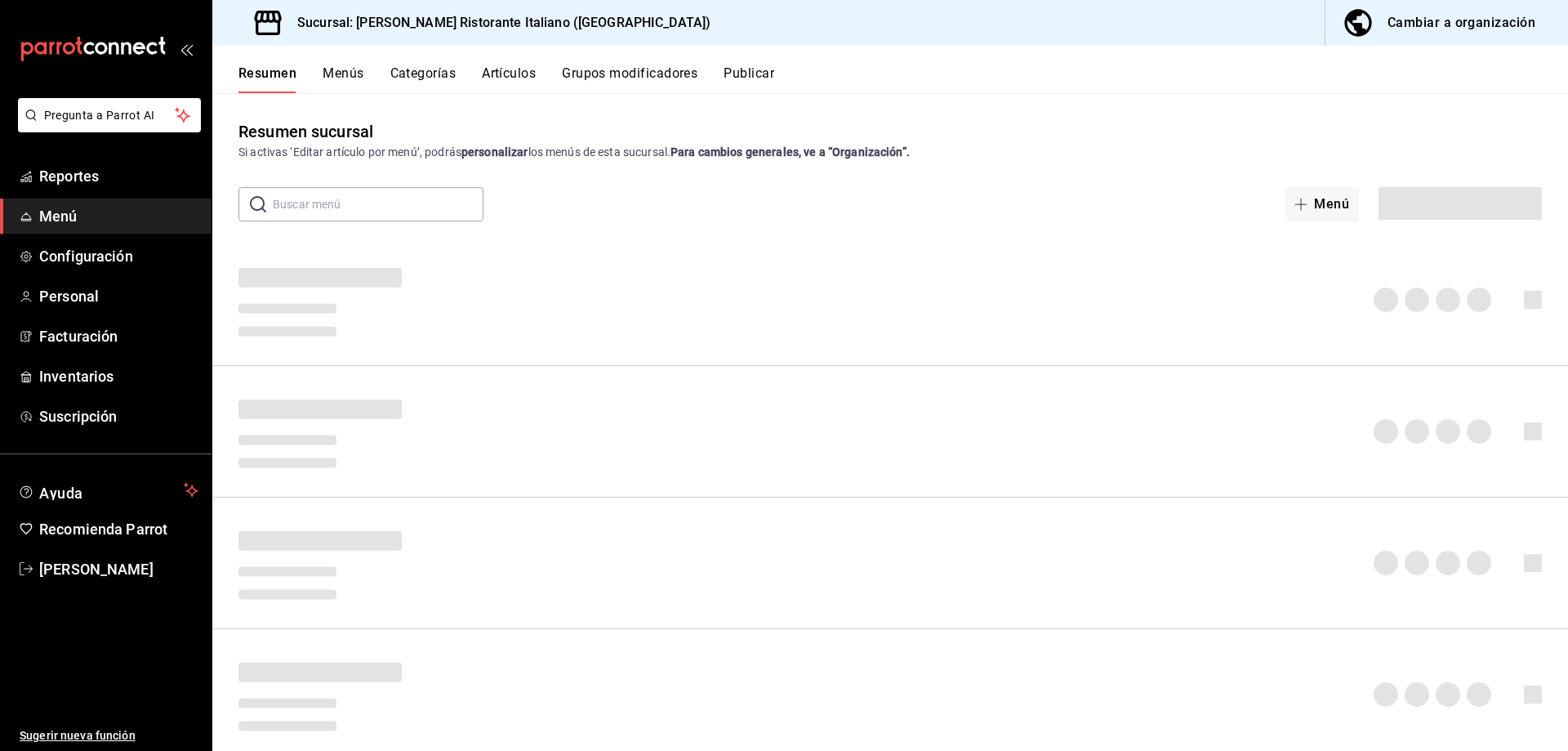
click at [512, 76] on button "Artículos" at bounding box center [509, 79] width 54 height 28
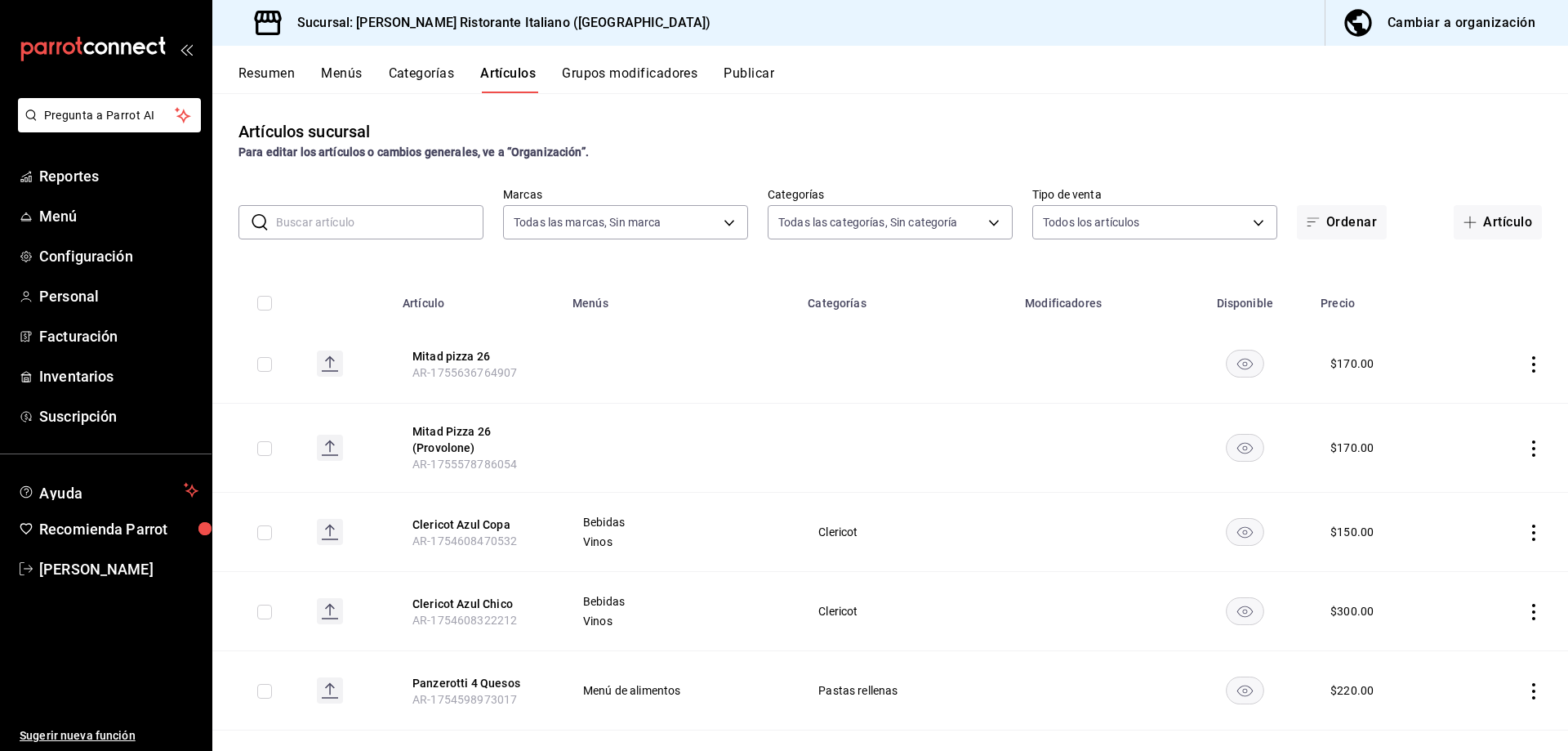
type input "cc944d3c-1805-43c1-9e3c-12384e1c3ced"
type input "6cffc628-7154-498e-be8e-d9df8b8db4ac,f3a1f48a-d3f7-4a4e-a0e4-e127e5ed5a6b,52156…"
click at [396, 219] on input "text" at bounding box center [379, 222] width 207 height 33
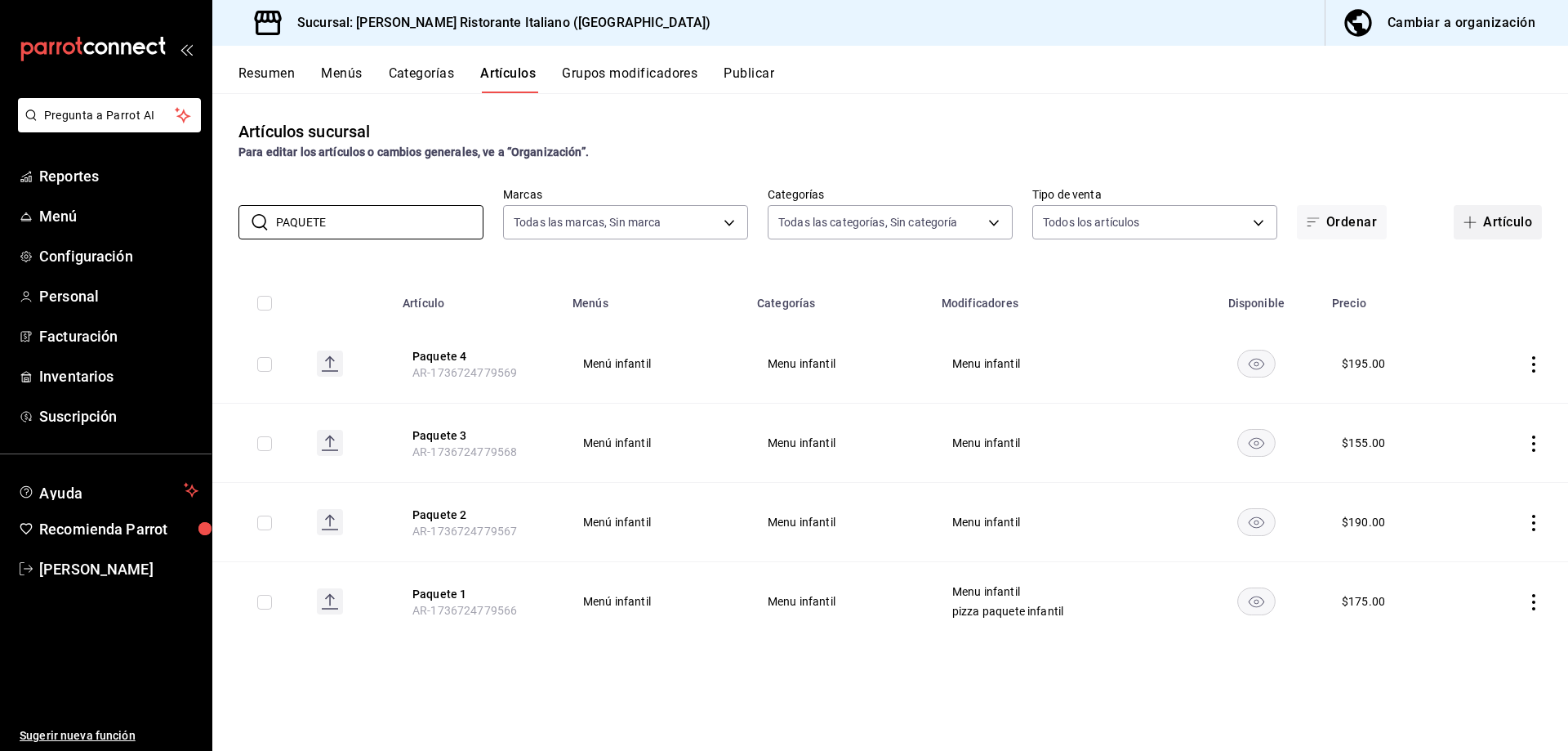
type input "PAQUETE"
drag, startPoint x: 1495, startPoint y: 220, endPoint x: 839, endPoint y: 288, distance: 659.5
click at [1495, 220] on button "Artículo" at bounding box center [1497, 222] width 88 height 35
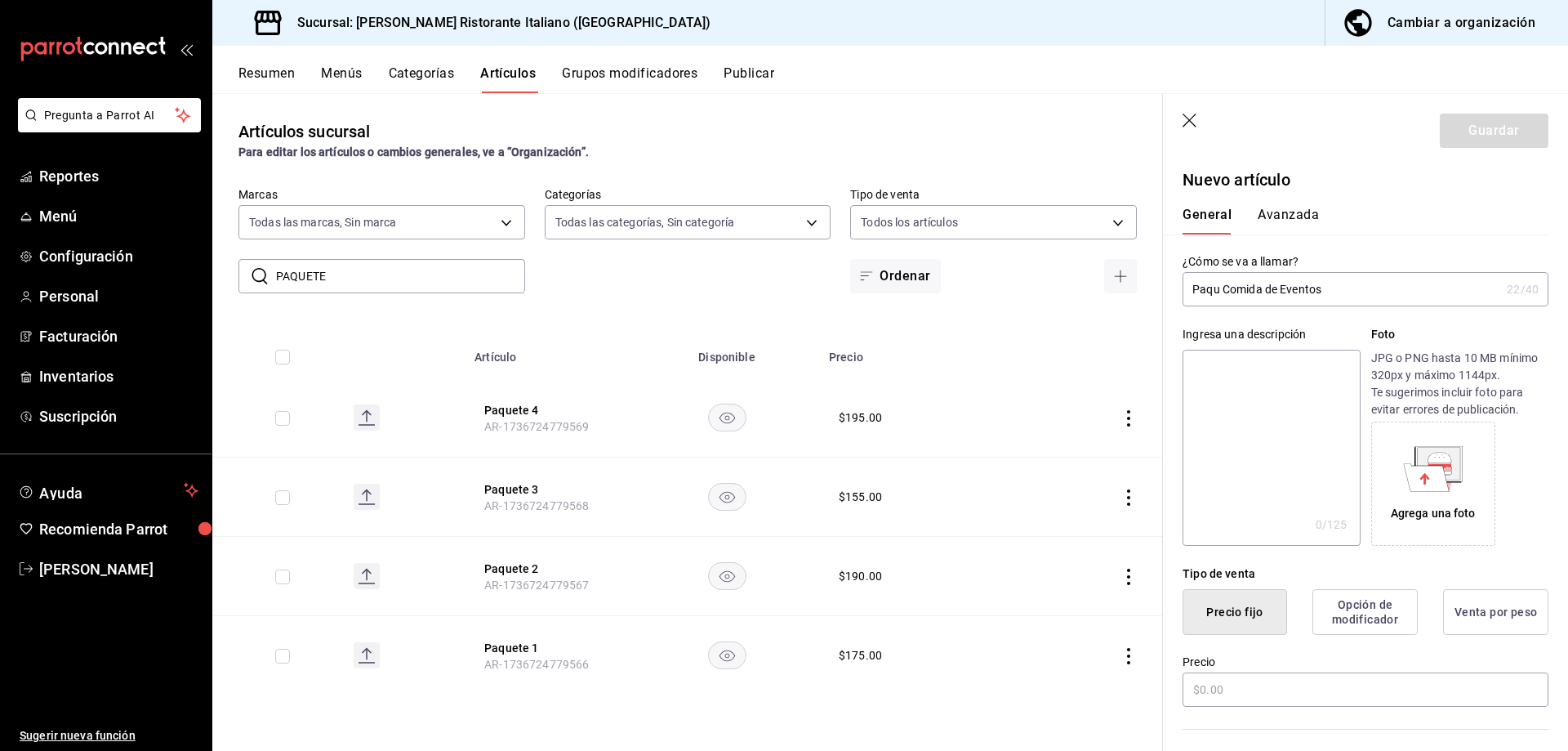
click at [1217, 291] on input "Paqu Comida de Eventos" at bounding box center [1340, 290] width 317 height 33
click at [1260, 292] on input "Paqu Comida de Eventos" at bounding box center [1340, 290] width 317 height 33
click at [1211, 289] on input "Paq Alimentos de Eventos" at bounding box center [1340, 290] width 317 height 33
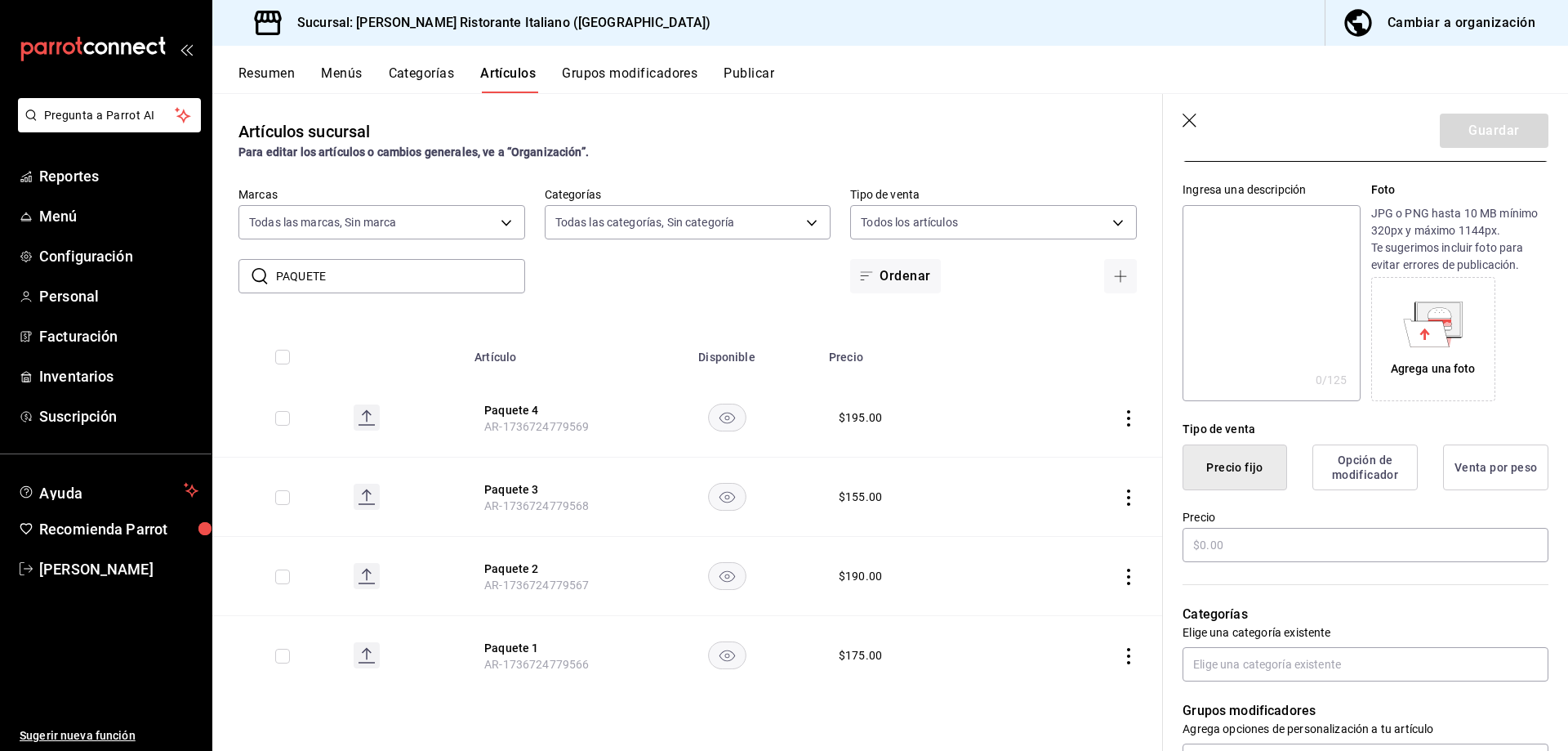
scroll to position [163, 0]
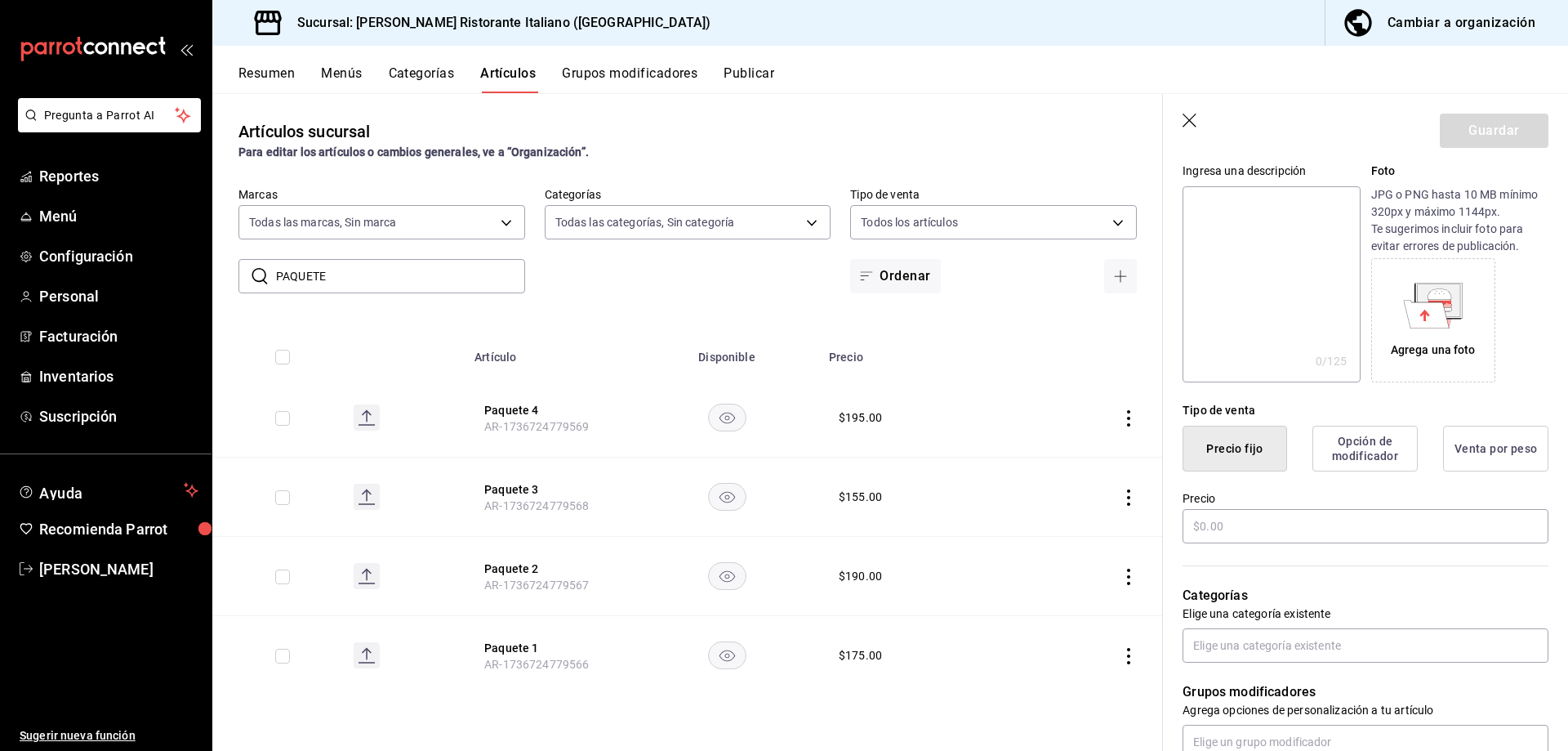
type input "Paqu. Alimentos de Eventos"
click at [1350, 449] on button "Opción de modificador" at bounding box center [1364, 448] width 105 height 45
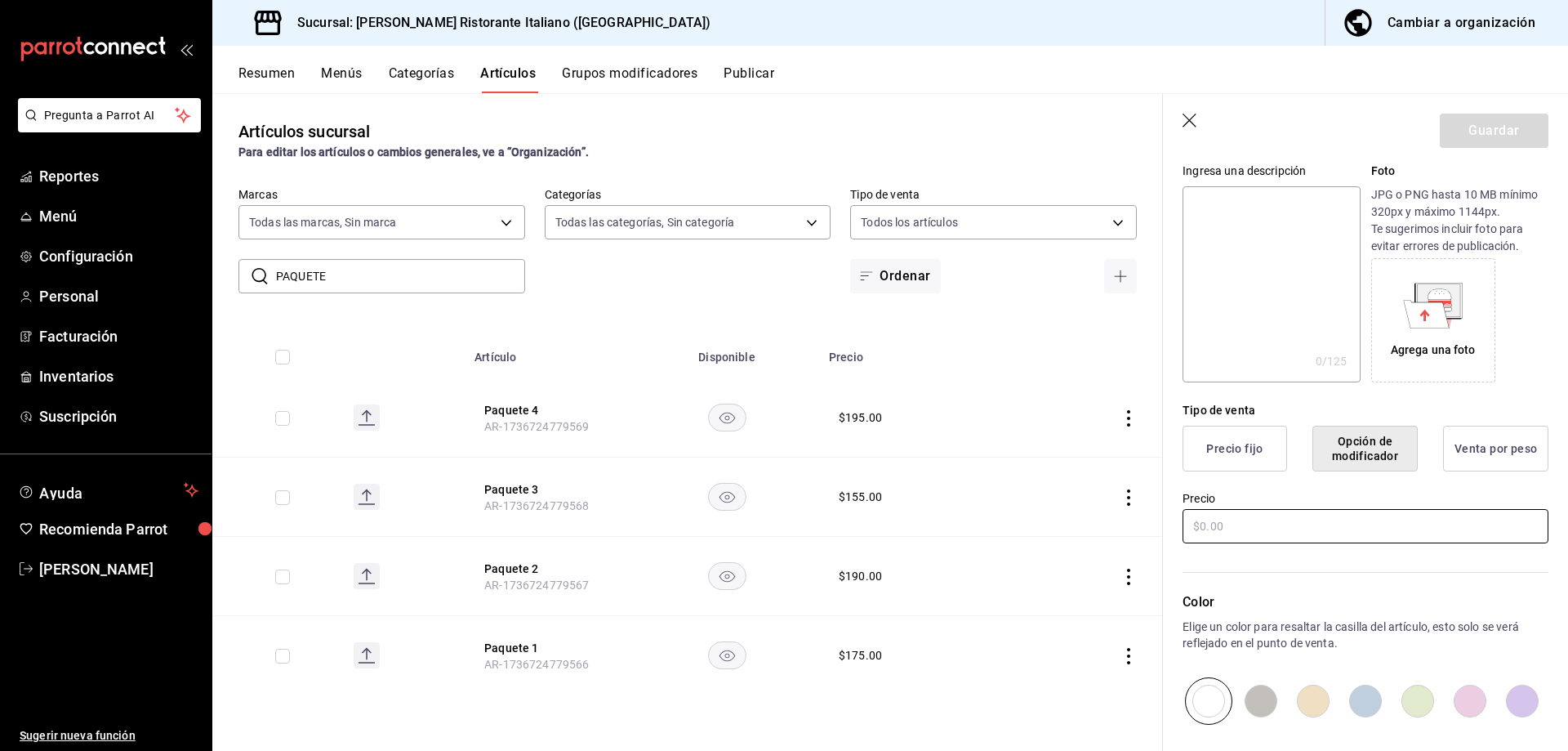
click at [1243, 525] on input "text" at bounding box center [1364, 526] width 366 height 35
click at [1247, 582] on div "Color Elige un color para resaltar la casilla del artículo, esto solo se verá r…" at bounding box center [1355, 634] width 385 height 179
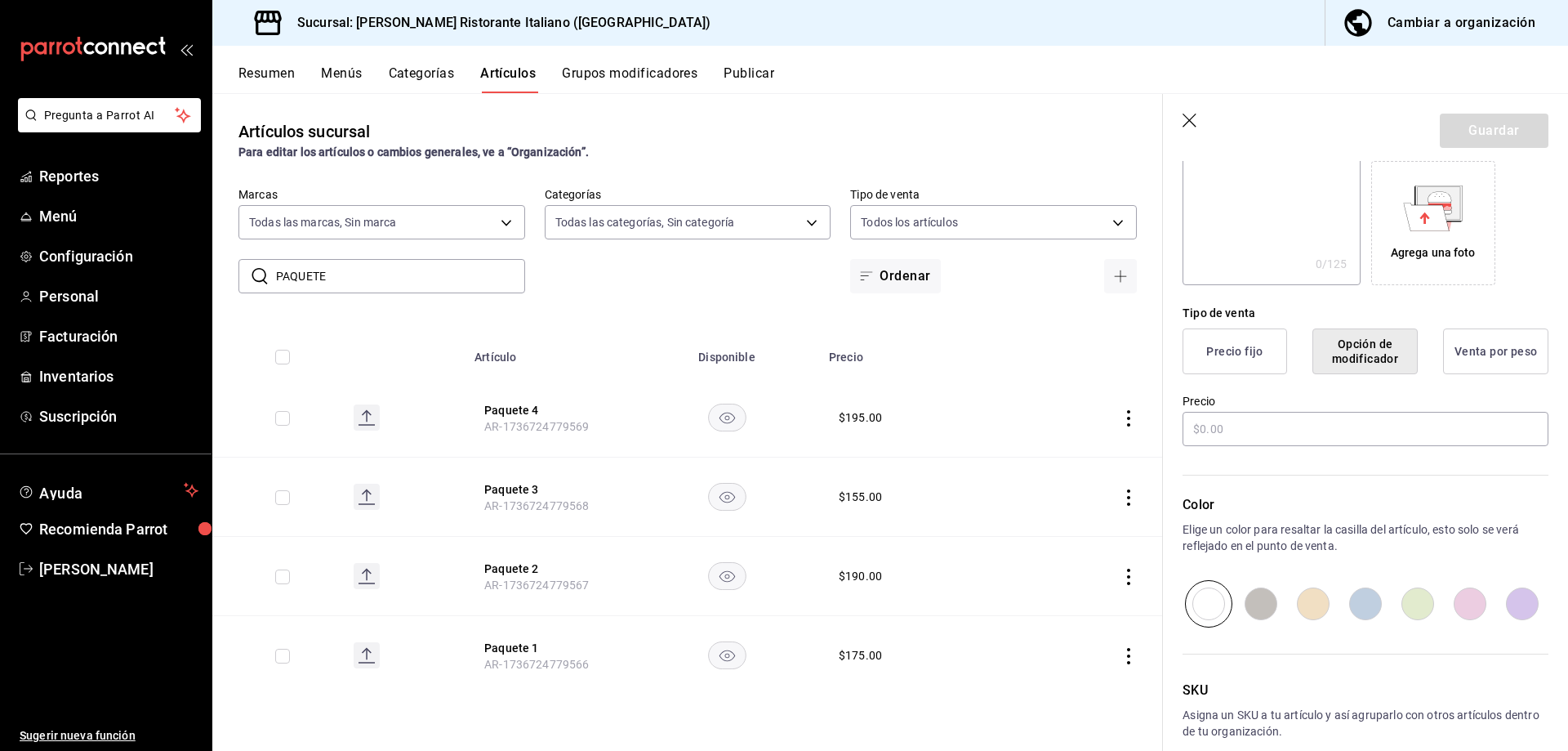
scroll to position [343, 0]
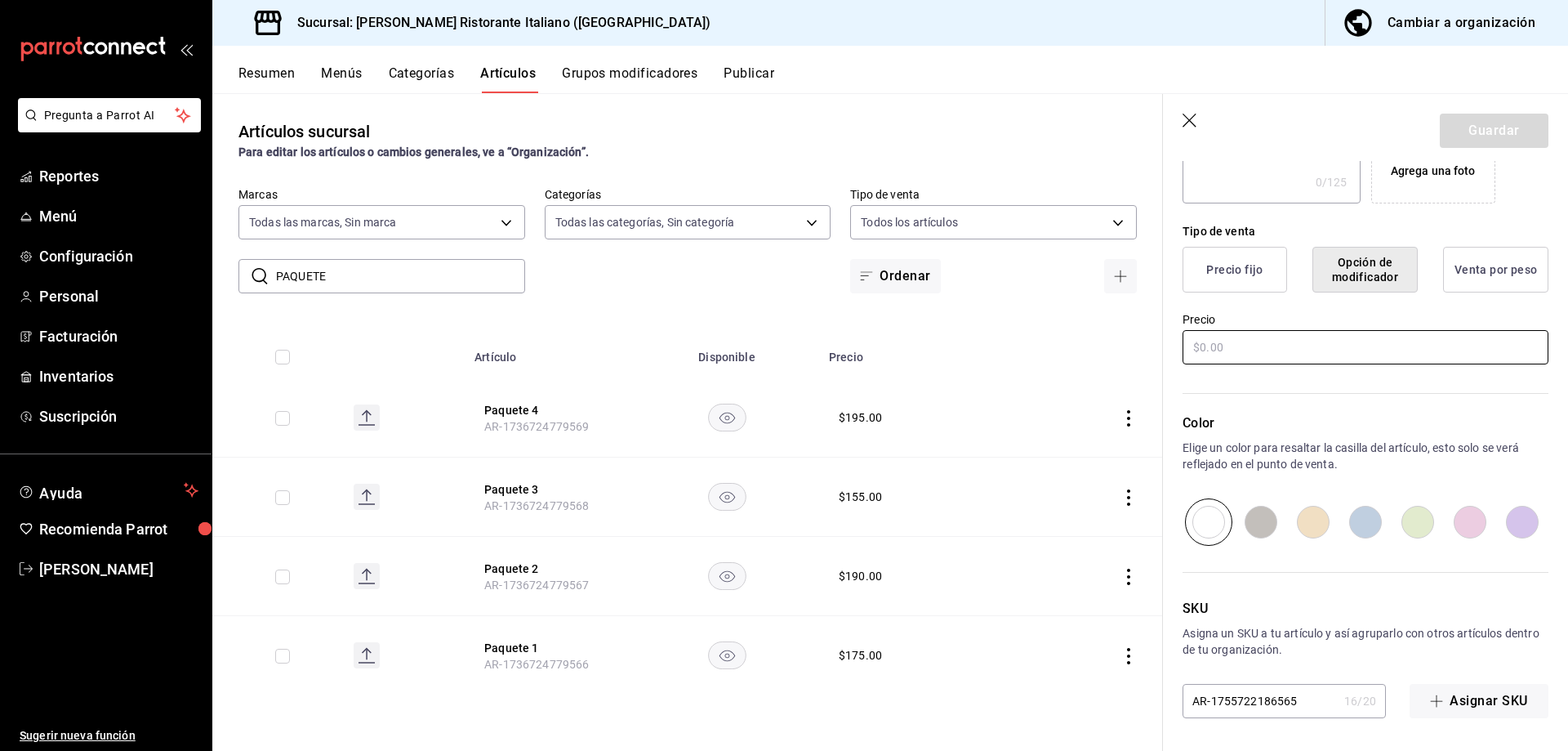
click at [1228, 336] on input "text" at bounding box center [1364, 348] width 366 height 35
click at [1284, 348] on input "$1.00" at bounding box center [1364, 348] width 366 height 35
type input "$1.00"
click at [1355, 396] on div "Color Elige un color para resaltar la casilla del artículo, esto solo se verá r…" at bounding box center [1355, 456] width 385 height 179
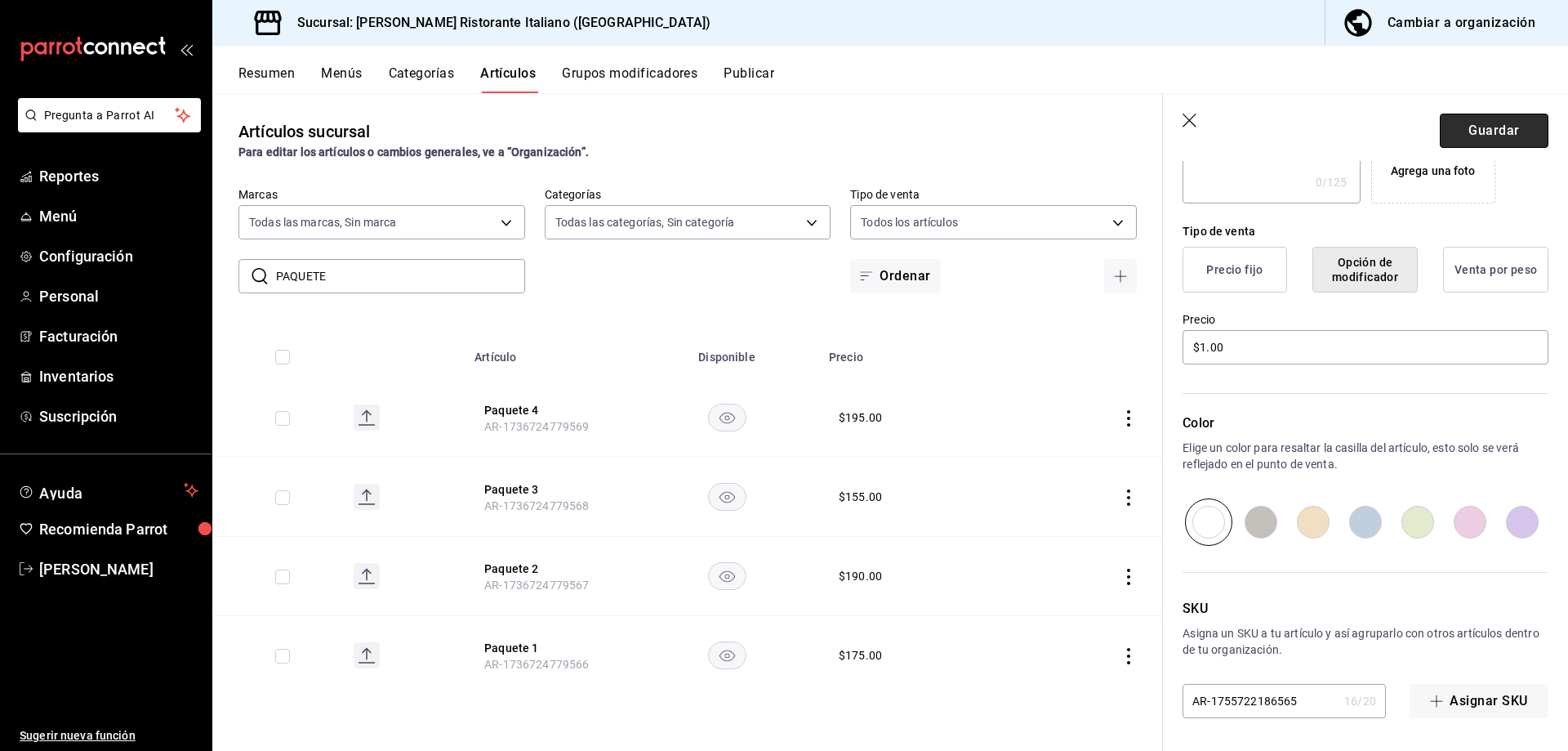
click at [1461, 135] on button "Guardar" at bounding box center [1494, 131] width 109 height 35
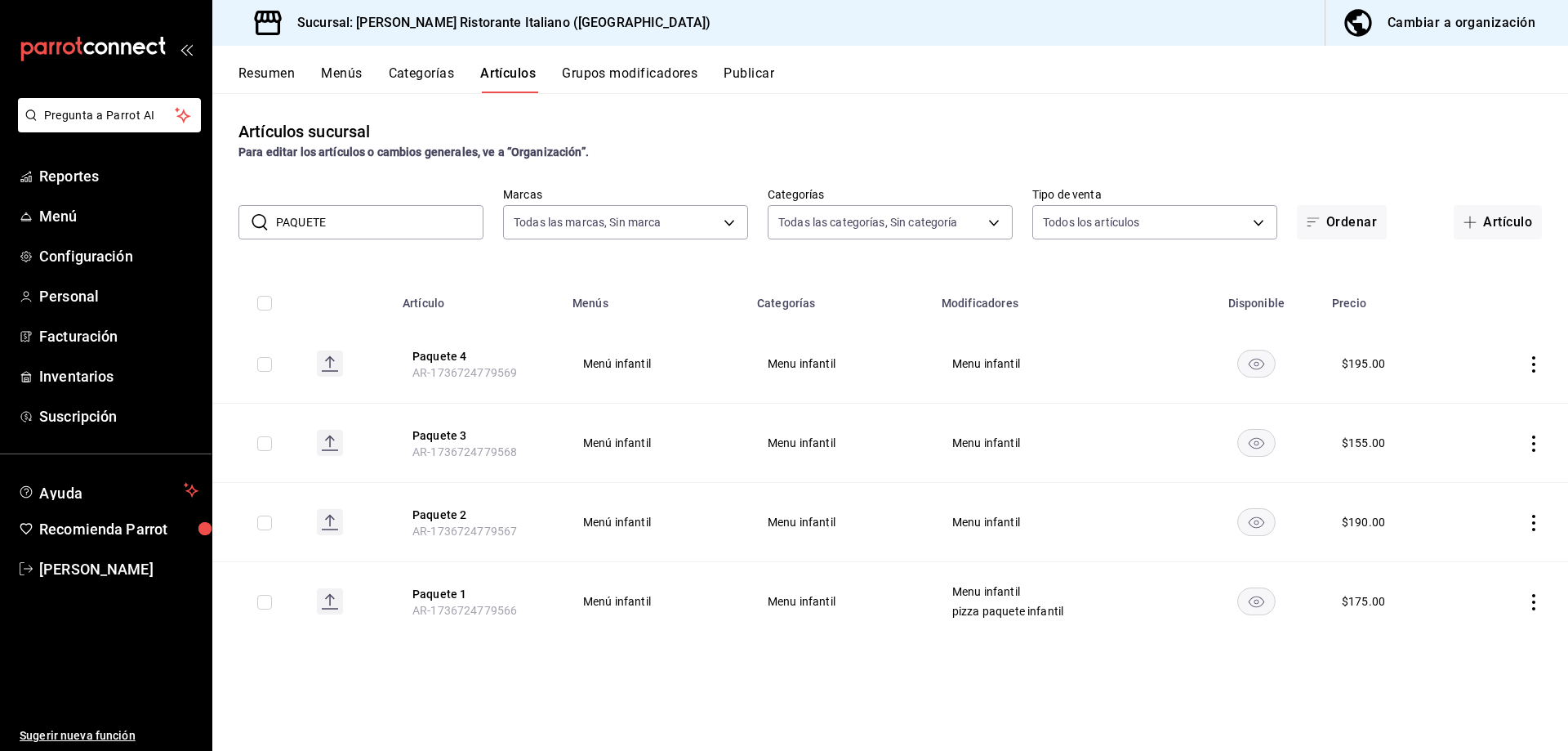
click at [359, 221] on input "PAQUETE" at bounding box center [379, 222] width 207 height 33
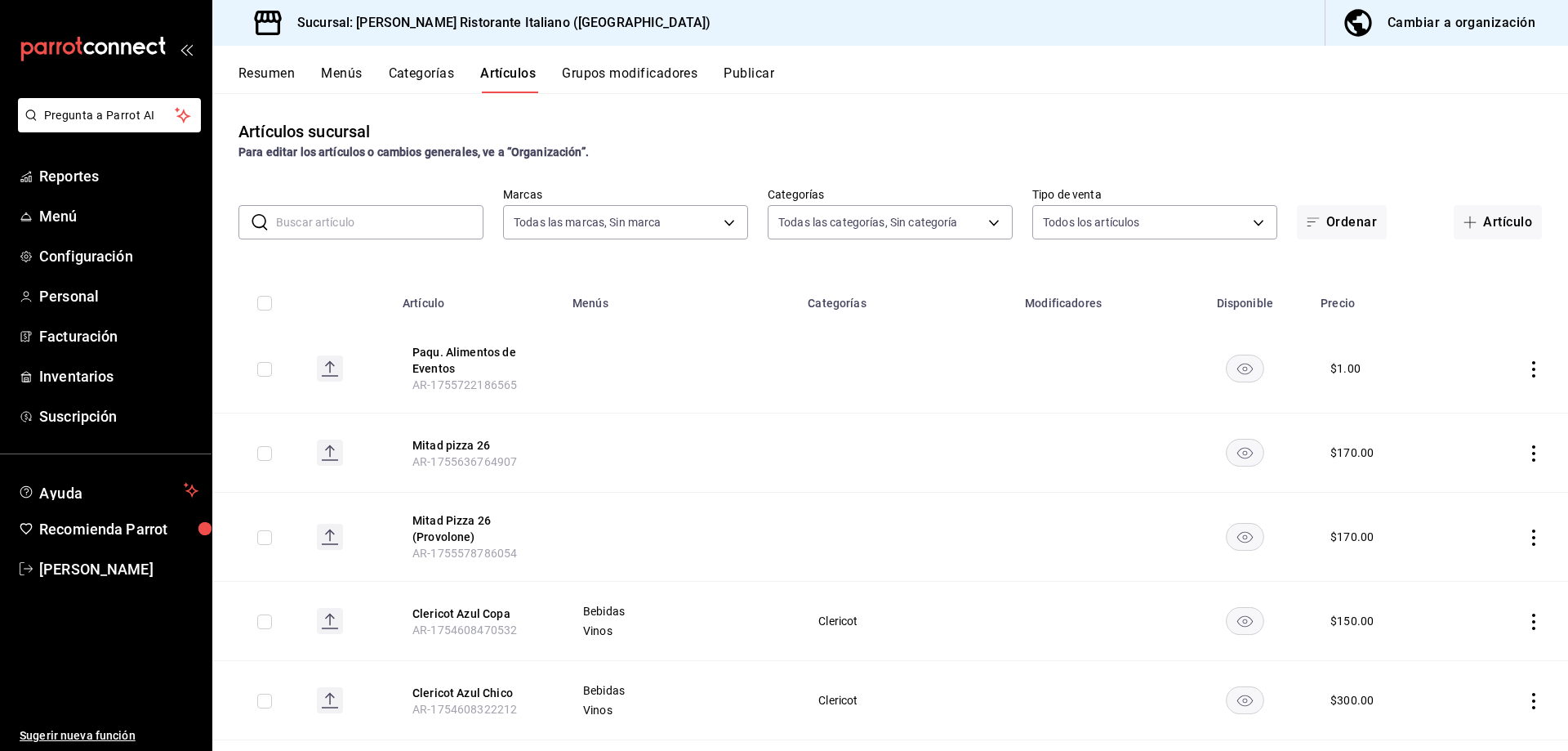
click at [739, 77] on button "Publicar" at bounding box center [749, 79] width 50 height 28
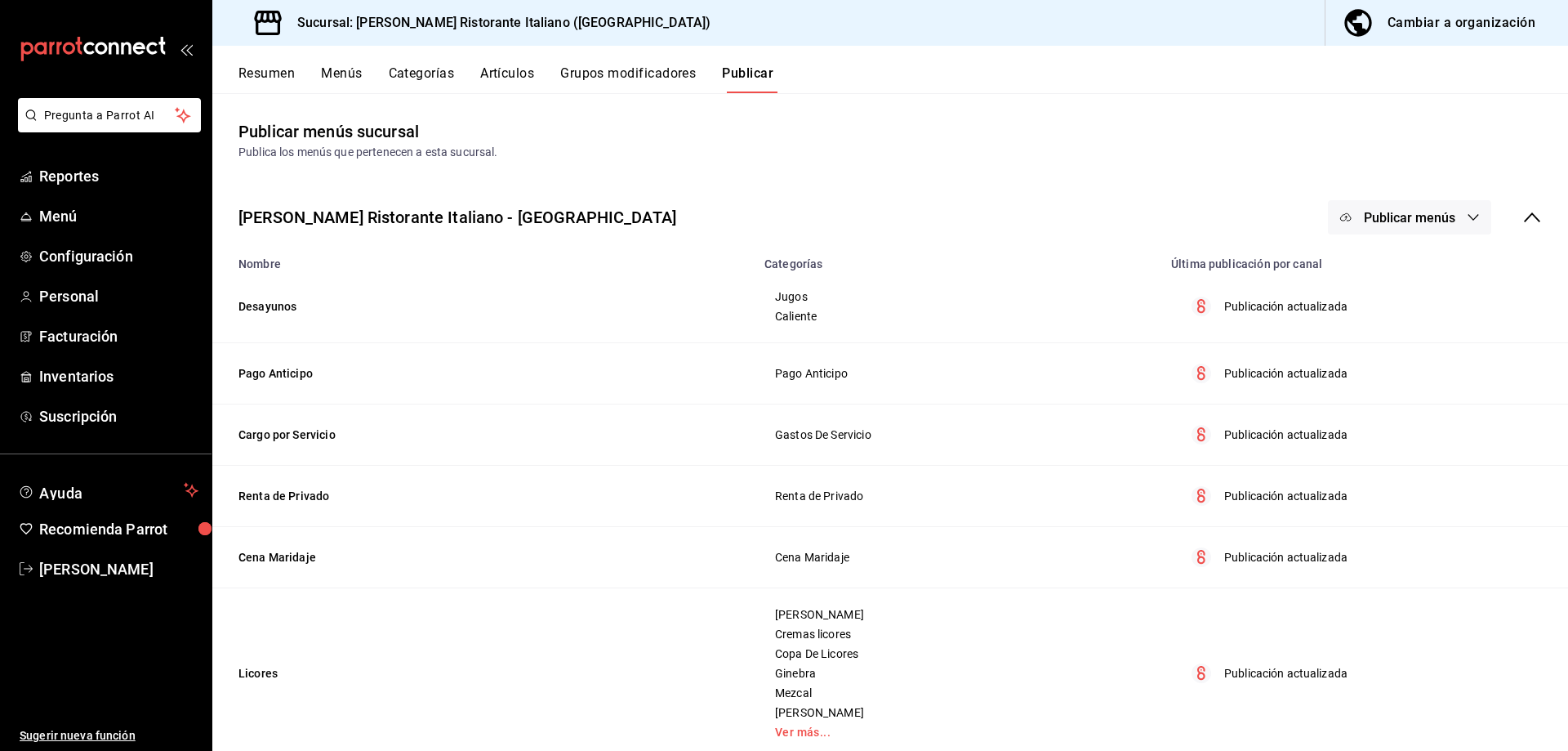
click at [1399, 215] on span "Publicar menús" at bounding box center [1409, 217] width 92 height 15
click at [1398, 271] on span "Punto de venta" at bounding box center [1420, 271] width 78 height 17
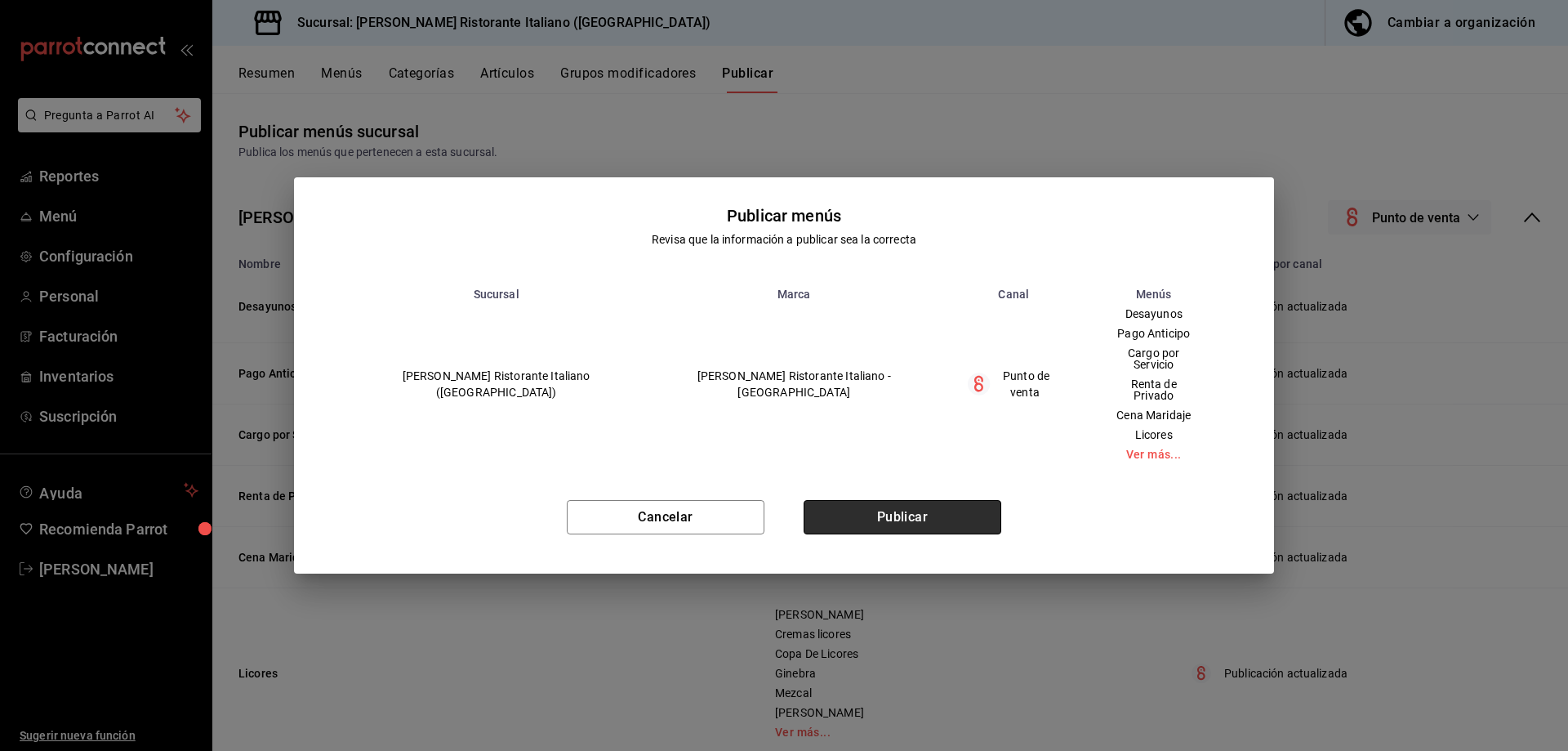
click at [900, 506] on button "Publicar" at bounding box center [902, 517] width 198 height 35
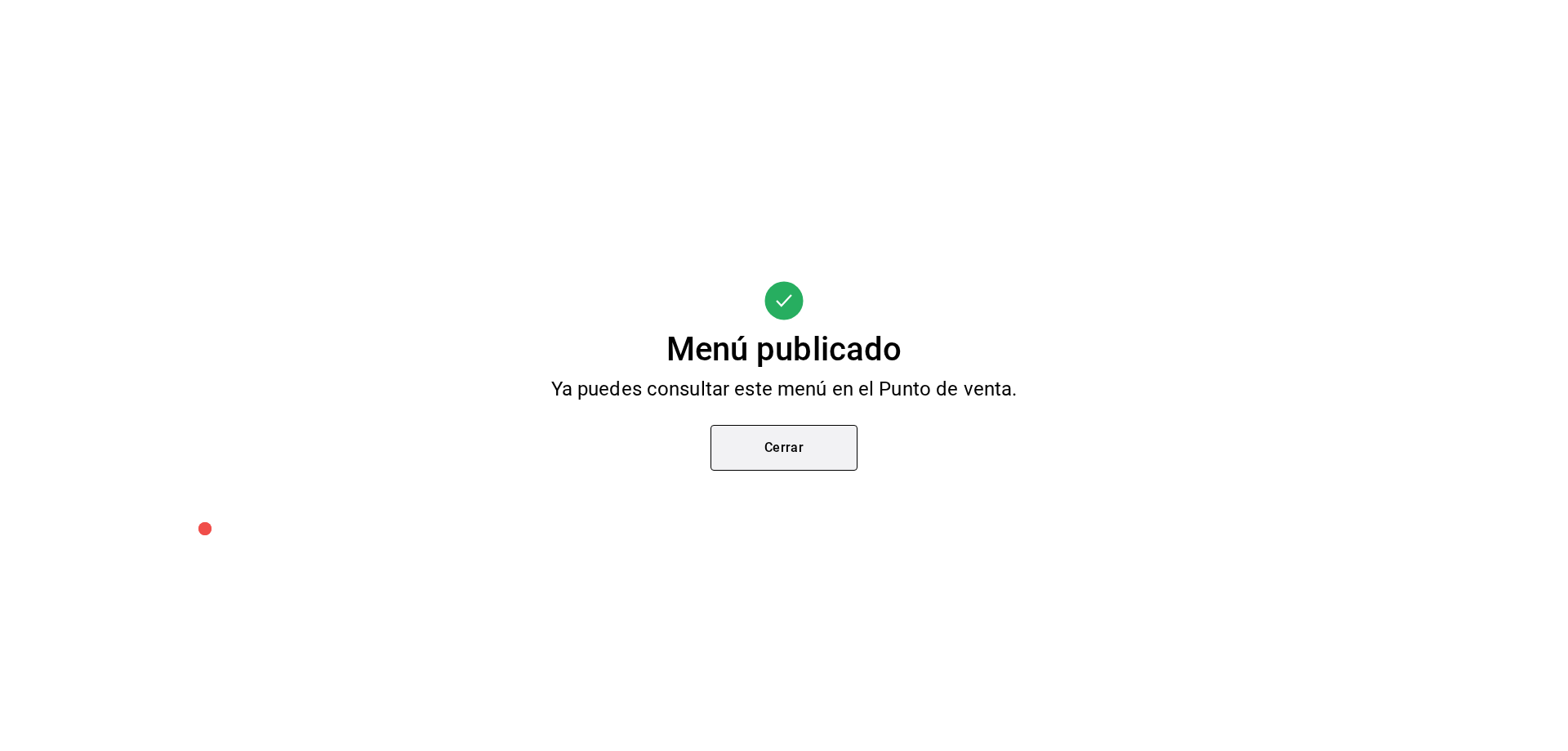
click at [741, 441] on button "Cerrar" at bounding box center [784, 447] width 147 height 45
